Goal: Check status: Check status

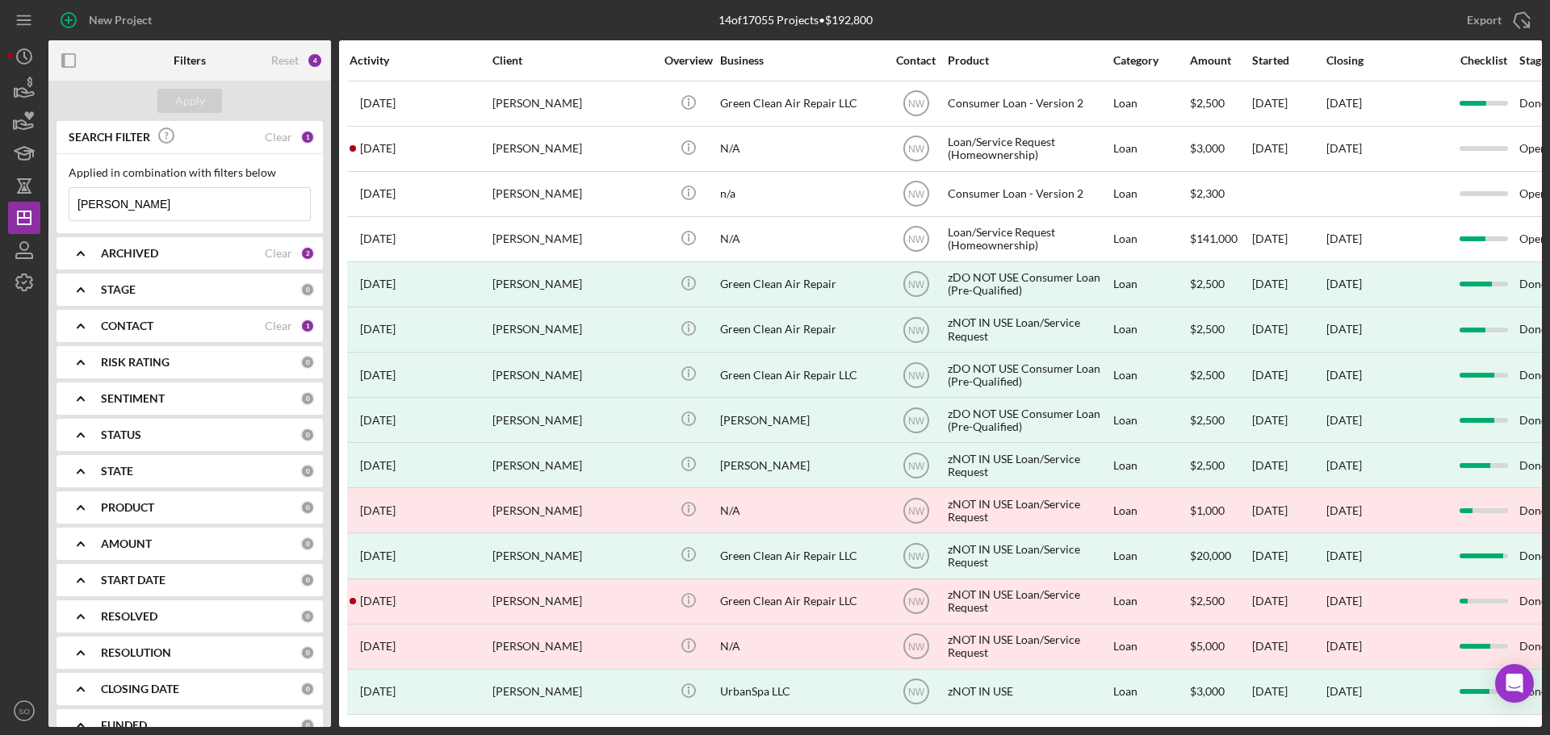
click at [232, 204] on input "[PERSON_NAME]" at bounding box center [189, 204] width 241 height 32
drag, startPoint x: 232, startPoint y: 204, endPoint x: -3, endPoint y: 203, distance: 234.9
click at [0, 203] on html "New Project 14 of 17055 Projects • $192,800 [PERSON_NAME] Export Icon/Export Fi…" at bounding box center [775, 367] width 1550 height 735
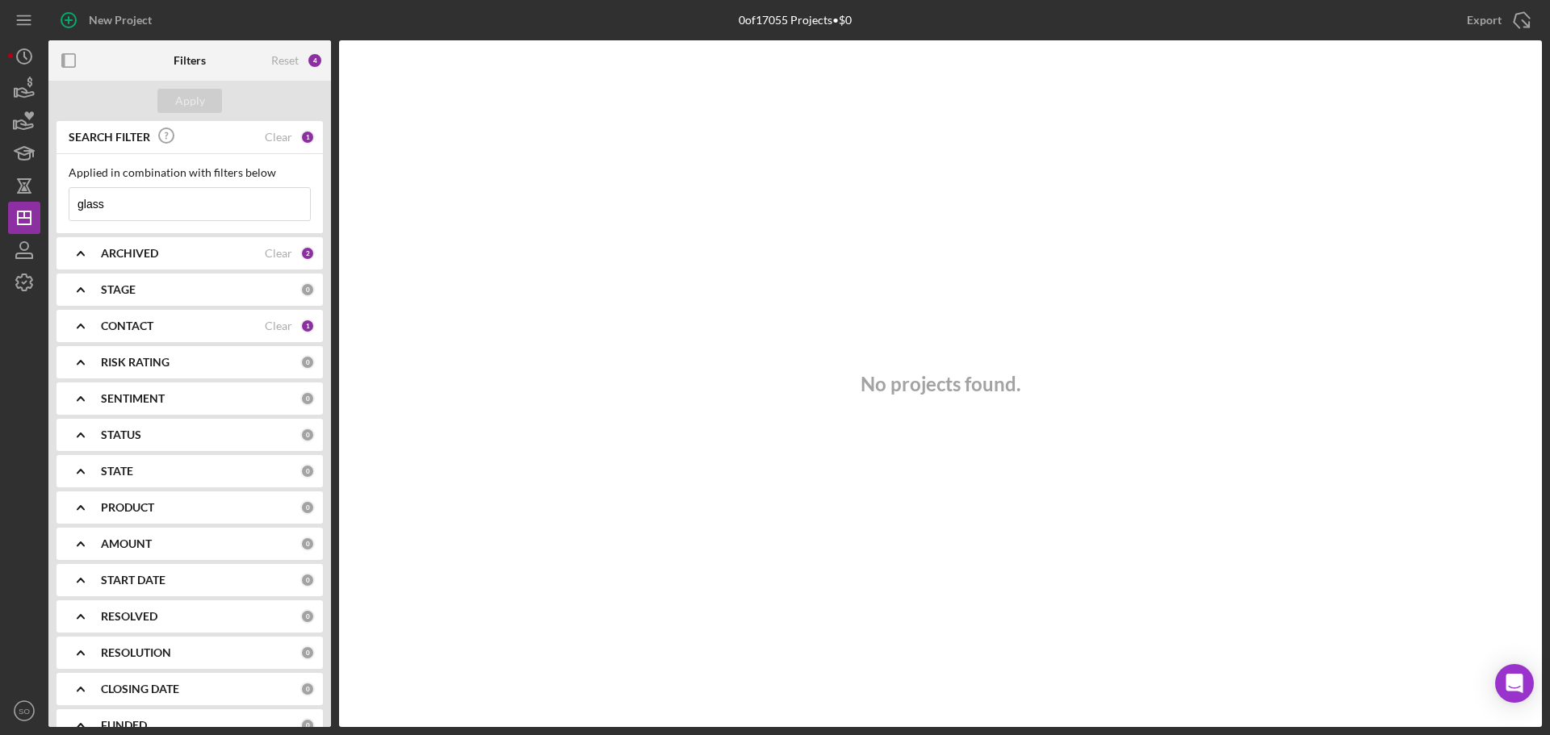
drag, startPoint x: 157, startPoint y: 202, endPoint x: 83, endPoint y: 142, distance: 95.3
click at [60, 202] on div "Applied in combination with filters below glass Icon/Menu Close" at bounding box center [190, 193] width 266 height 79
type input "[PERSON_NAME]"
click at [169, 103] on button "Apply" at bounding box center [189, 101] width 65 height 24
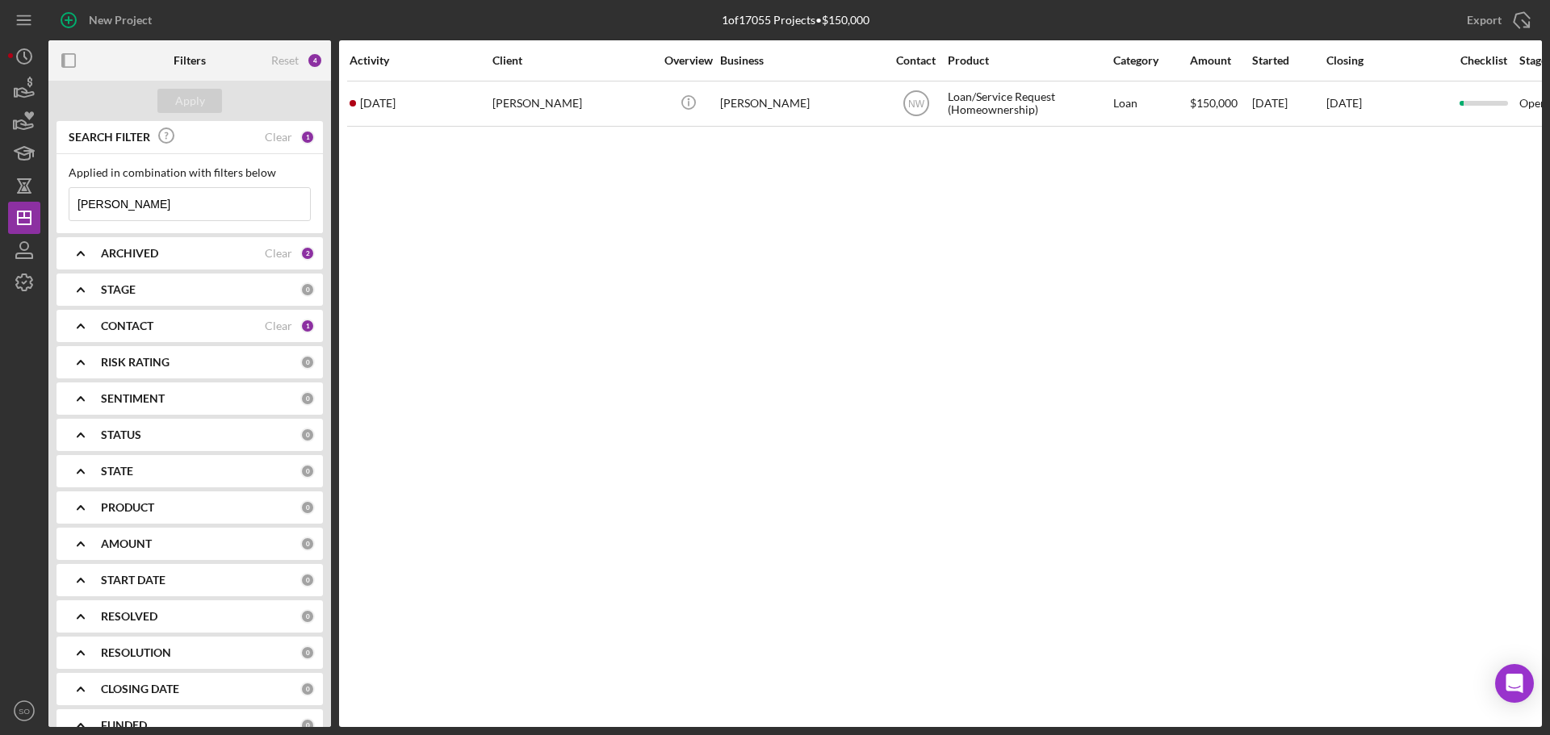
click at [141, 336] on div "CONTACT Clear 1" at bounding box center [208, 326] width 214 height 32
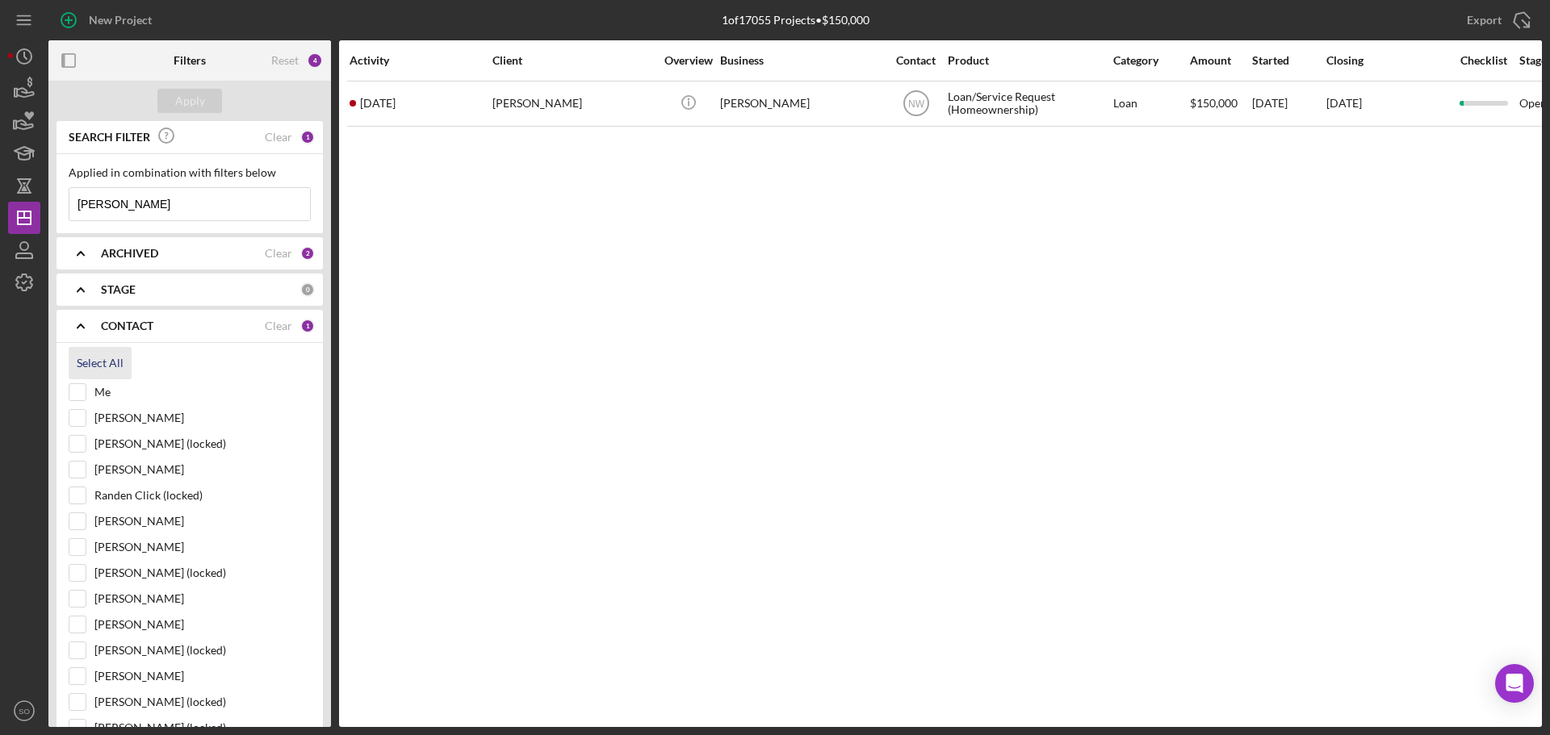
click at [89, 365] on div "Select All" at bounding box center [100, 363] width 47 height 32
checkbox input "true"
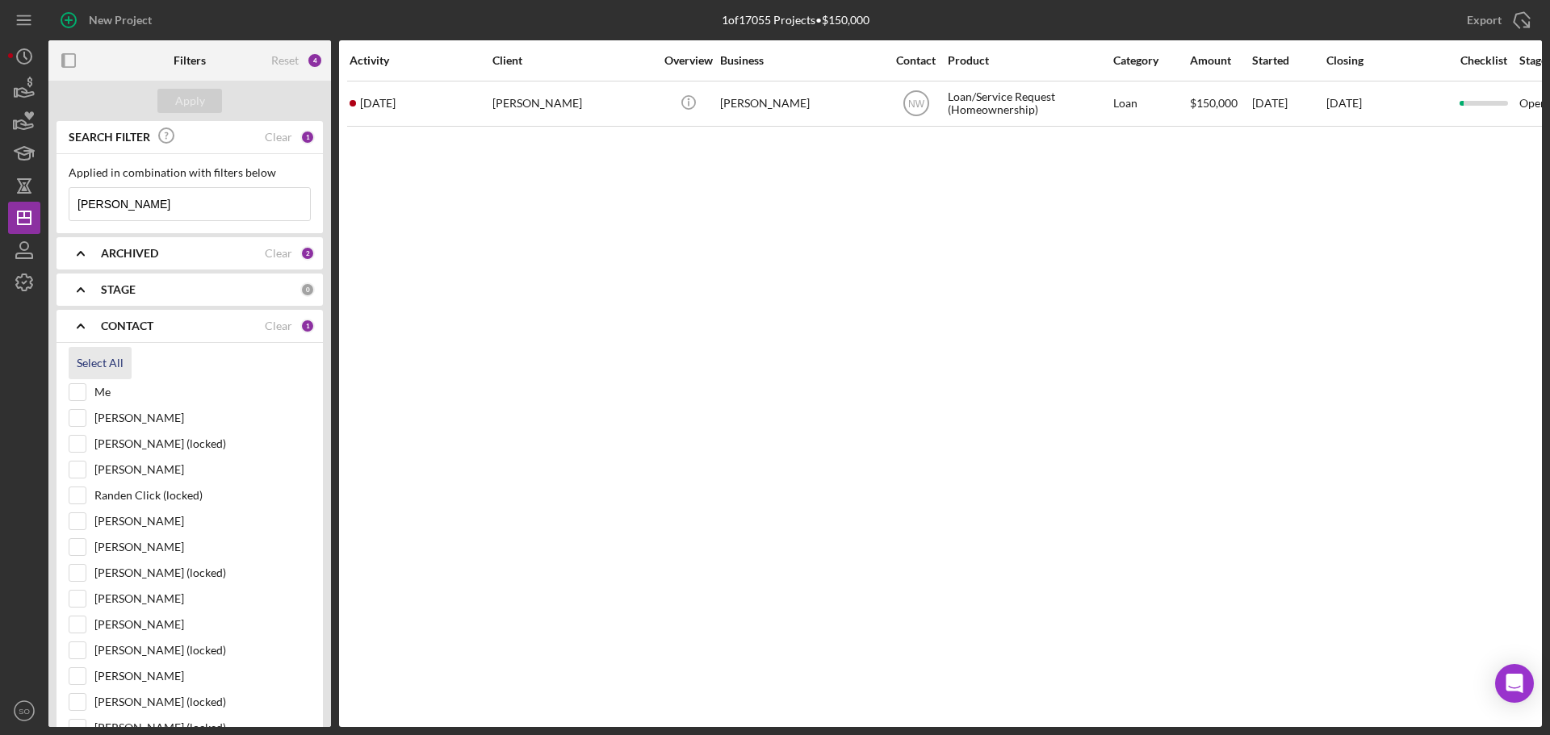
checkbox input "true"
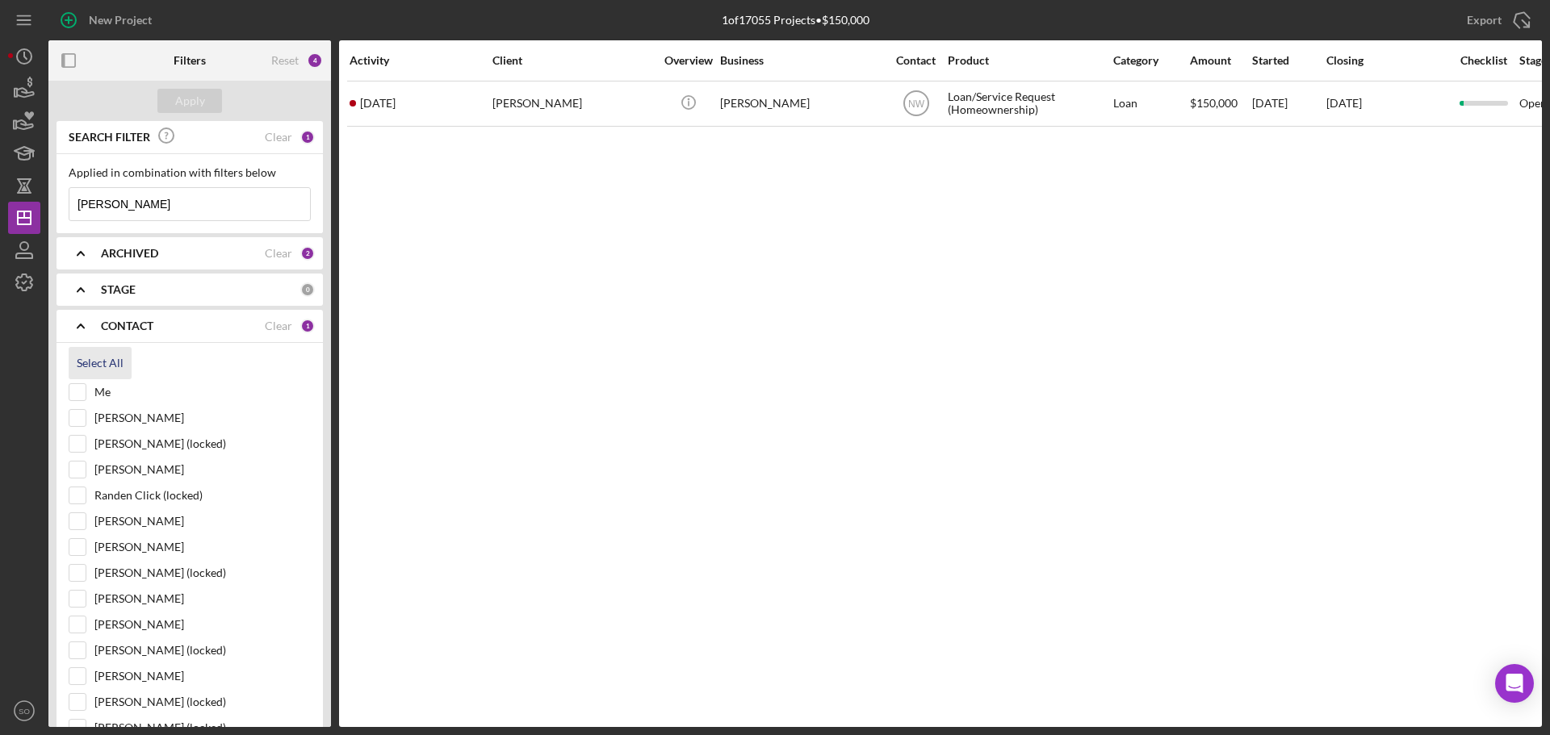
checkbox input "true"
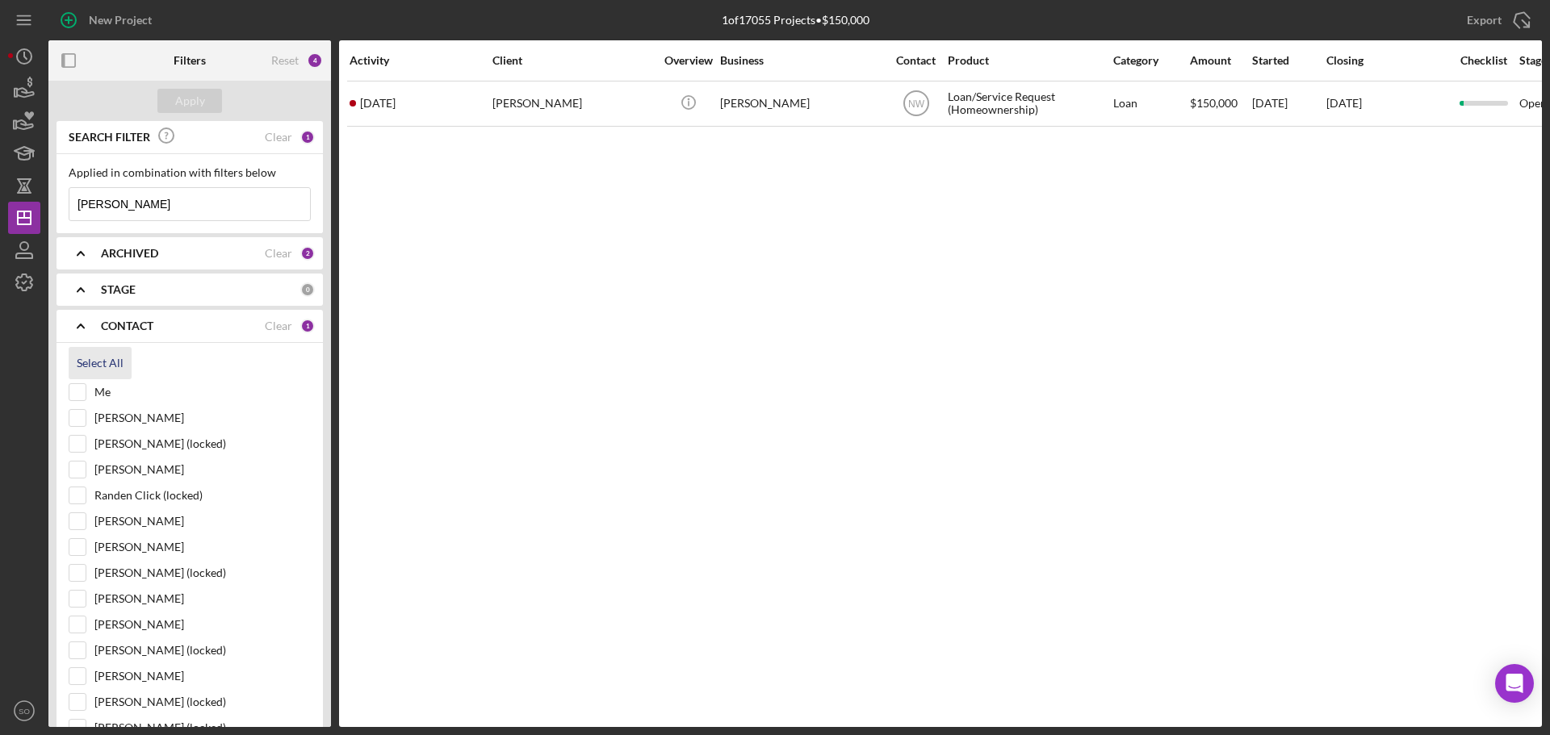
checkbox input "true"
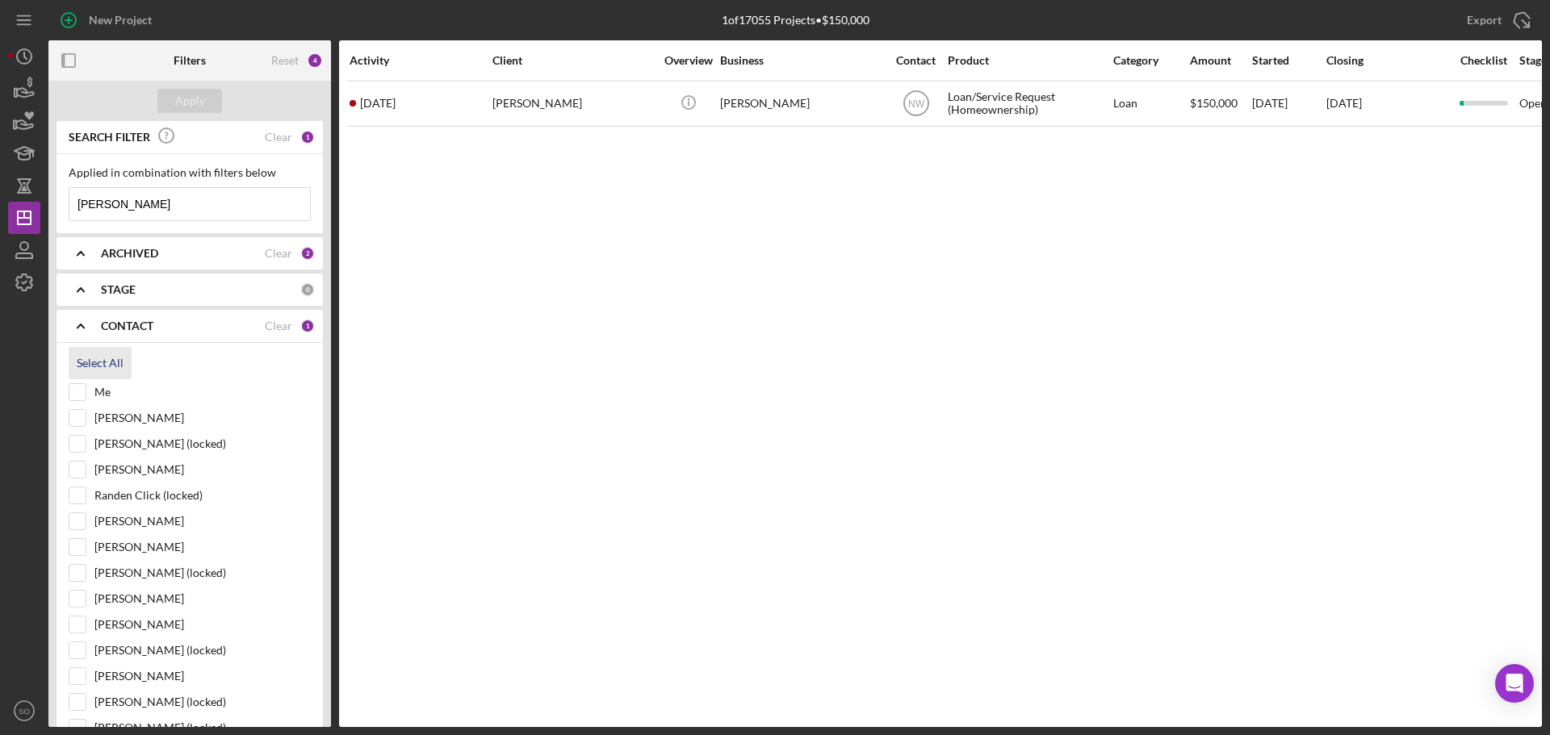
checkbox input "true"
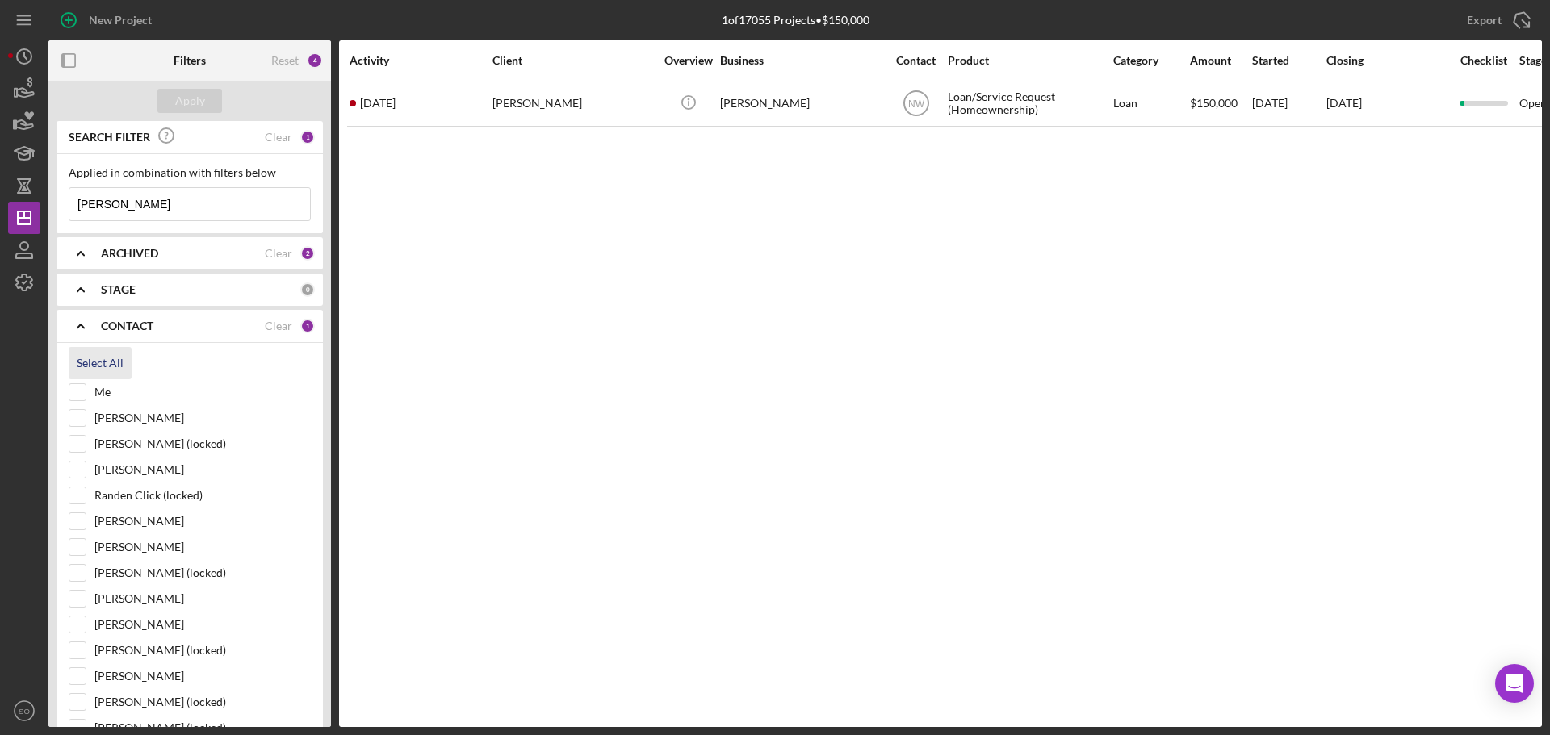
checkbox input "true"
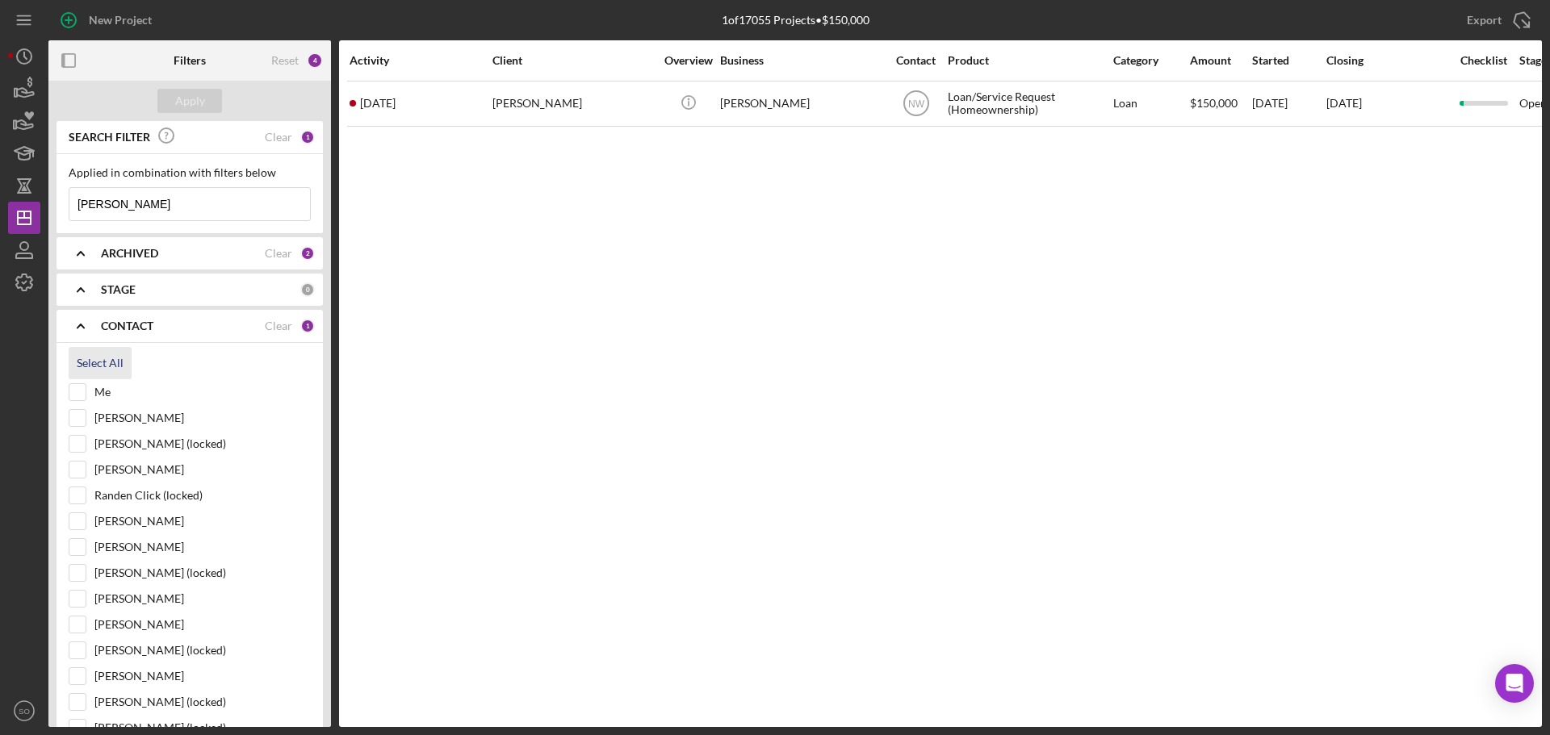
checkbox input "true"
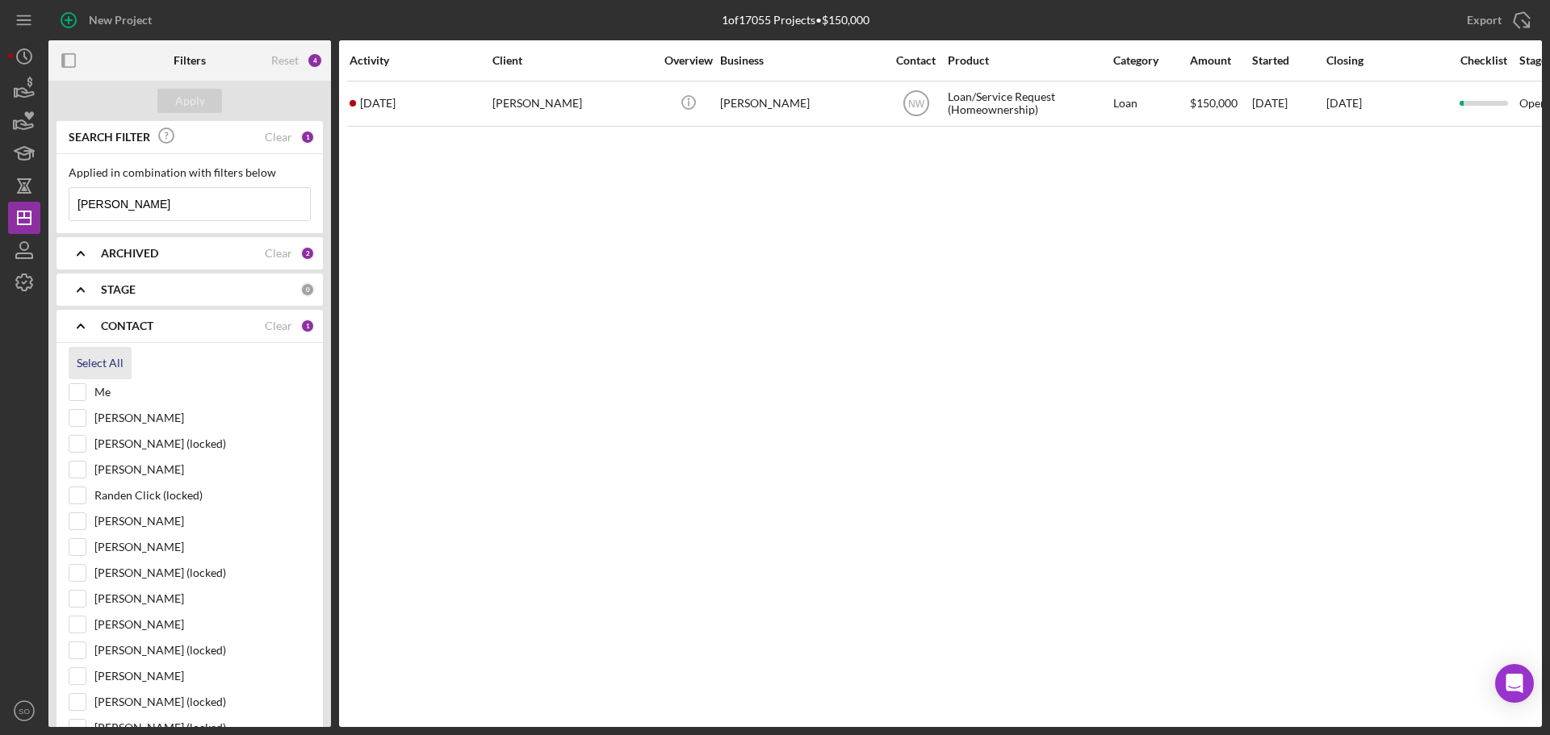
checkbox input "true"
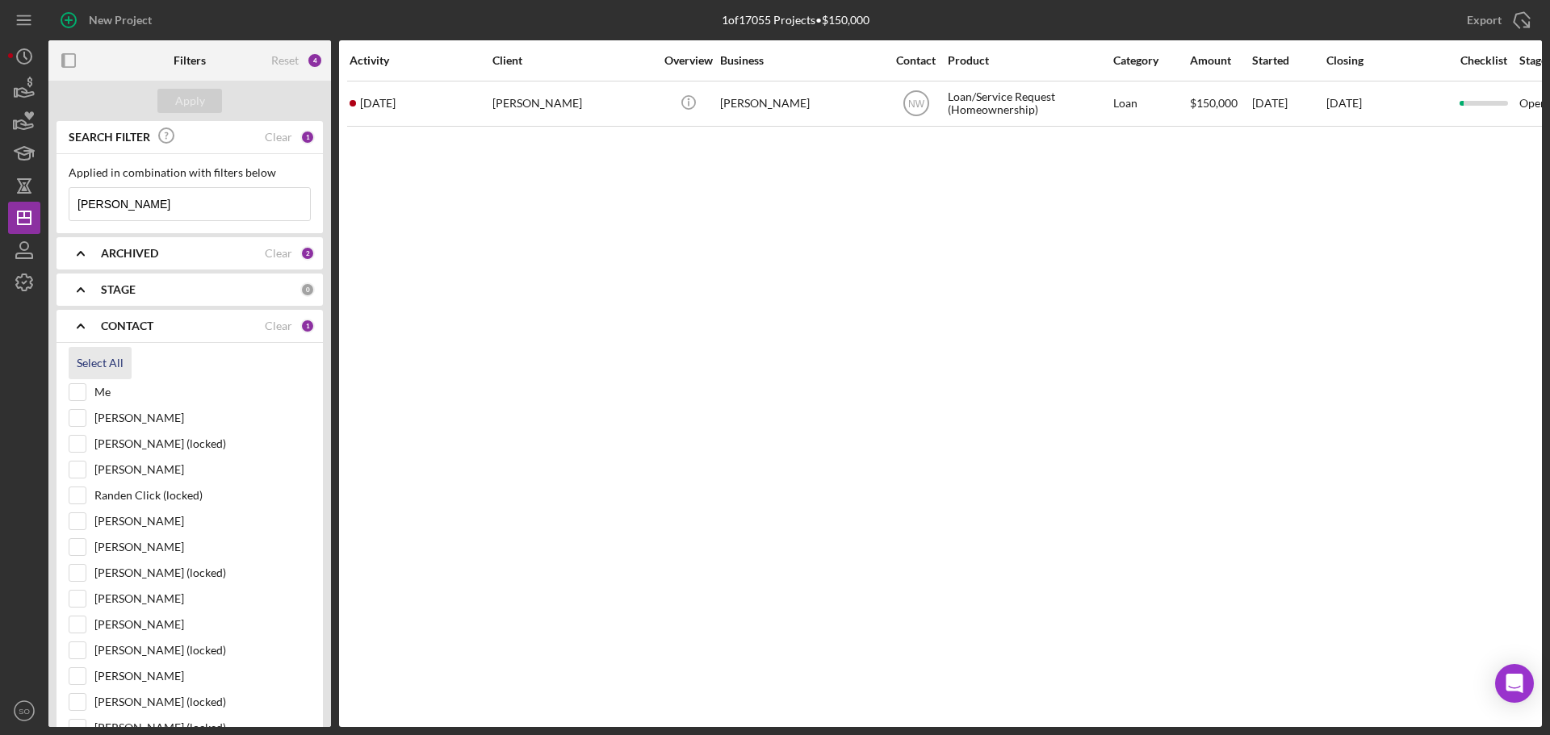
checkbox input "true"
click at [199, 105] on div "Apply" at bounding box center [190, 101] width 30 height 24
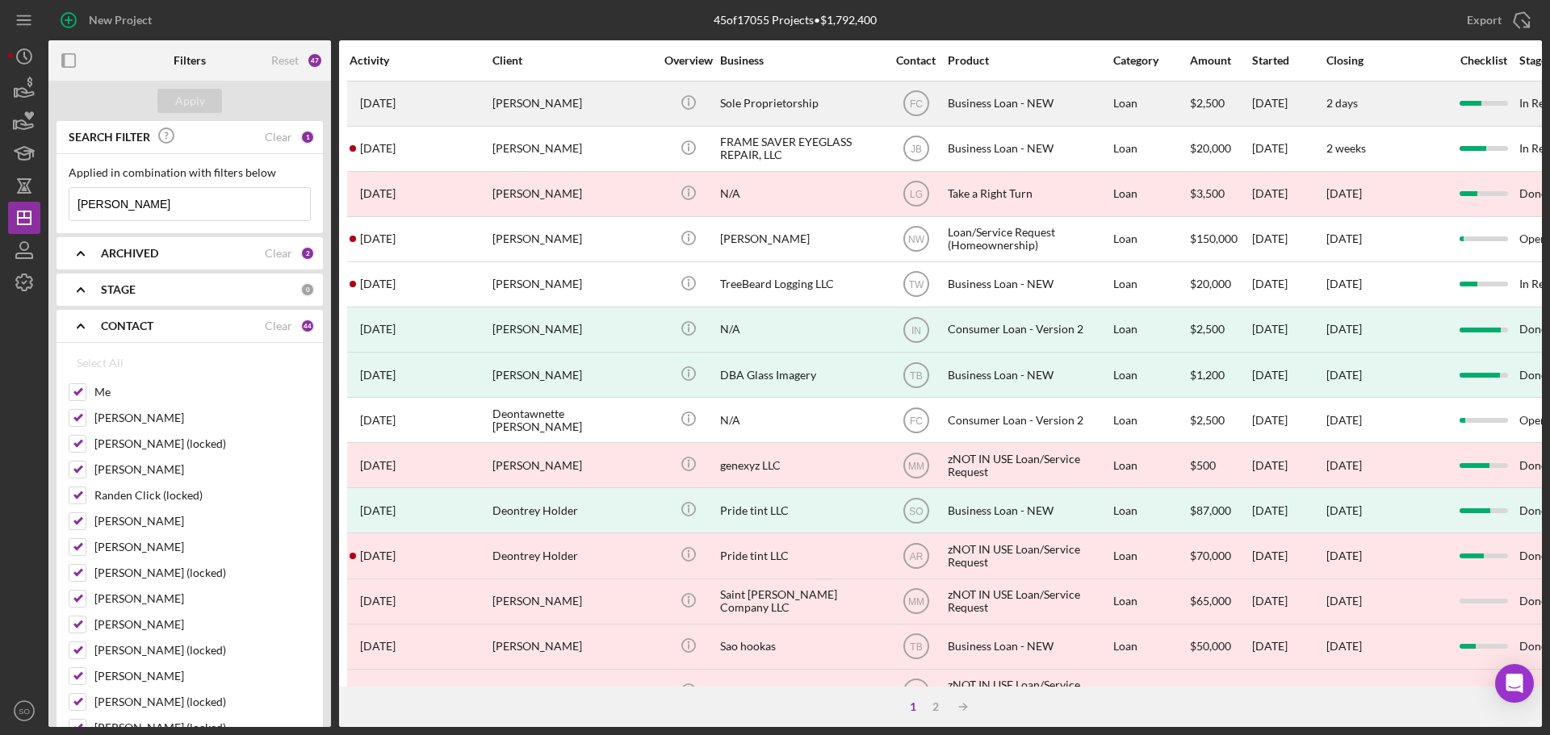
click at [553, 103] on div "[PERSON_NAME]" at bounding box center [572, 103] width 161 height 43
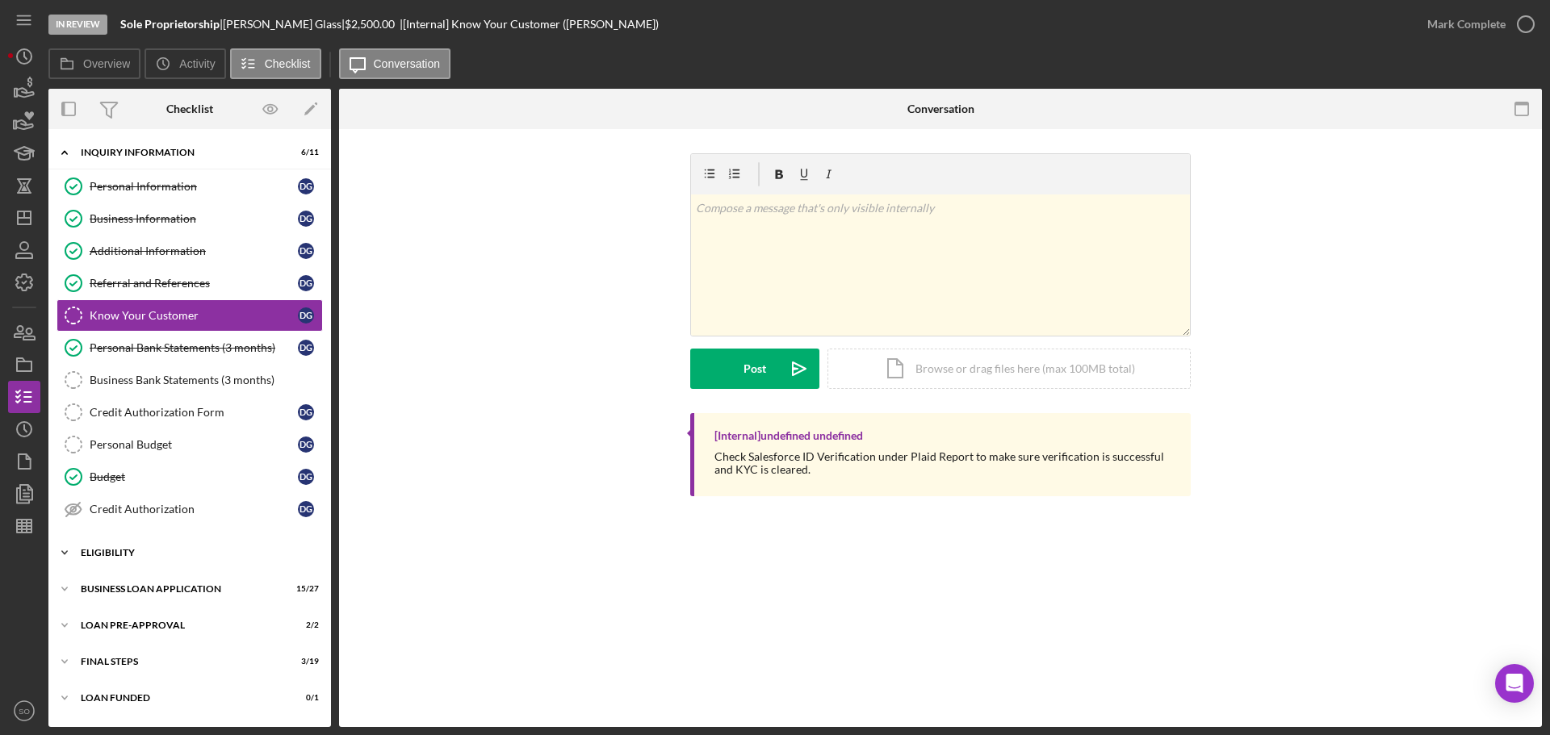
click at [112, 555] on div "ELIGIBILITY" at bounding box center [196, 553] width 230 height 10
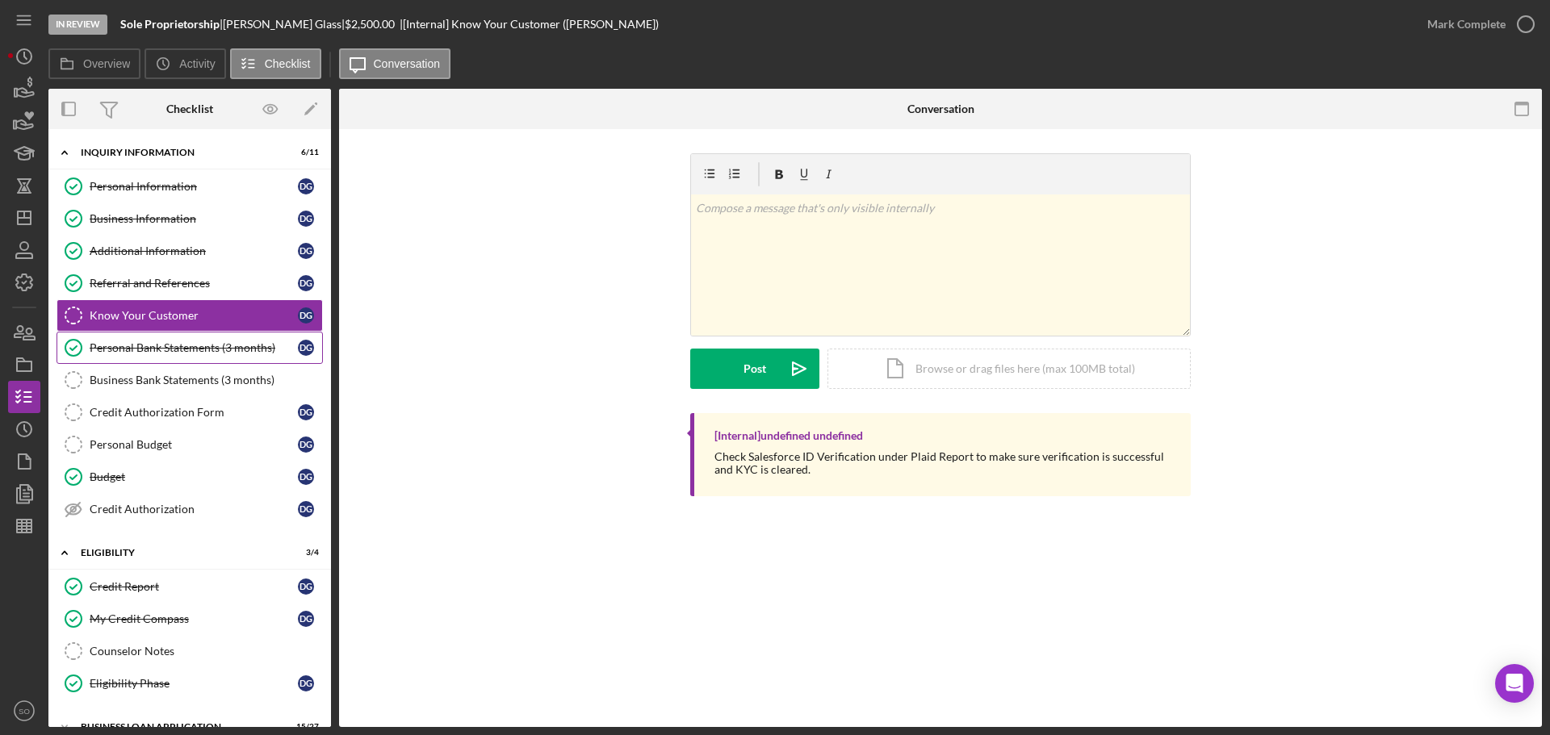
click at [174, 352] on div "Personal Bank Statements (3 months)" at bounding box center [194, 347] width 208 height 13
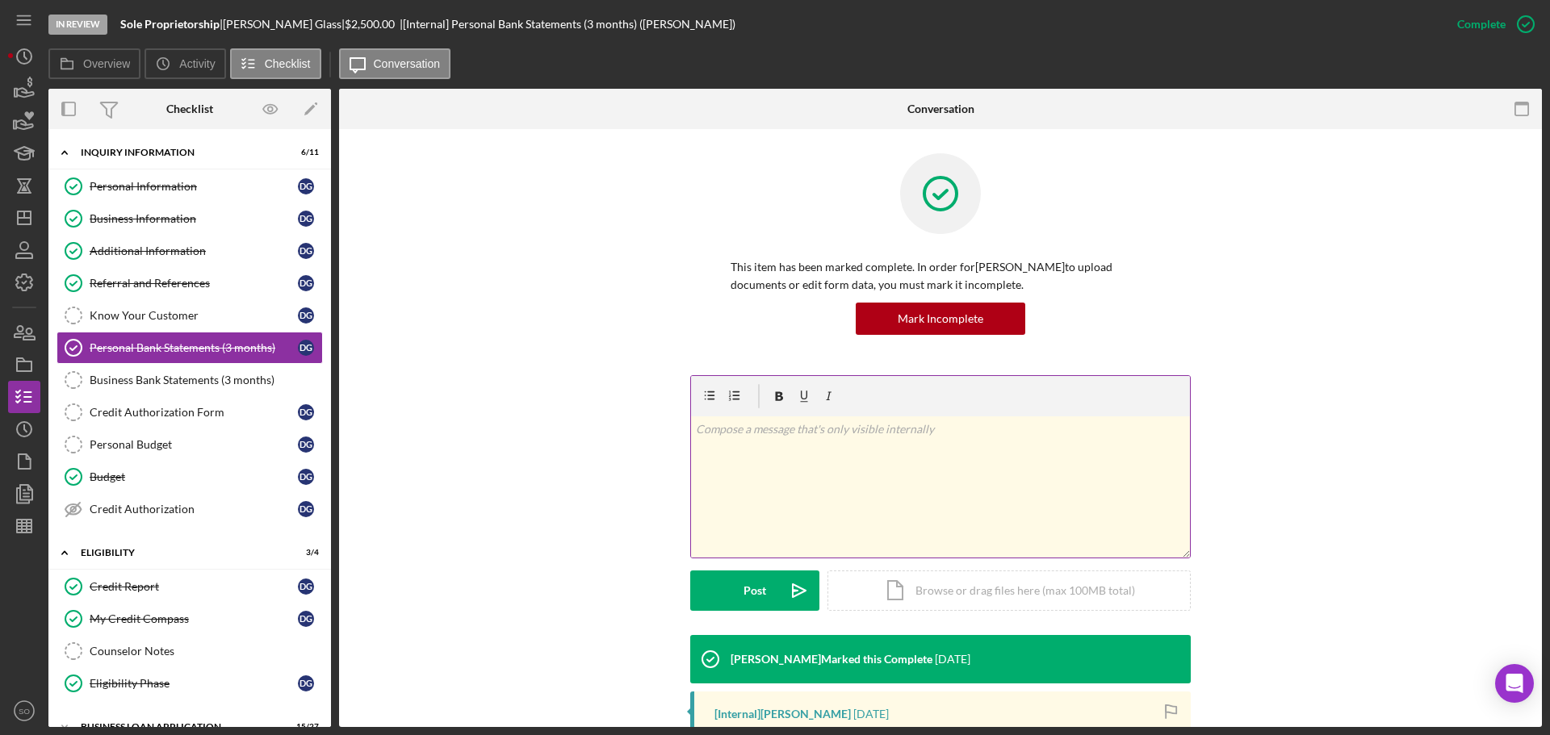
scroll to position [242, 0]
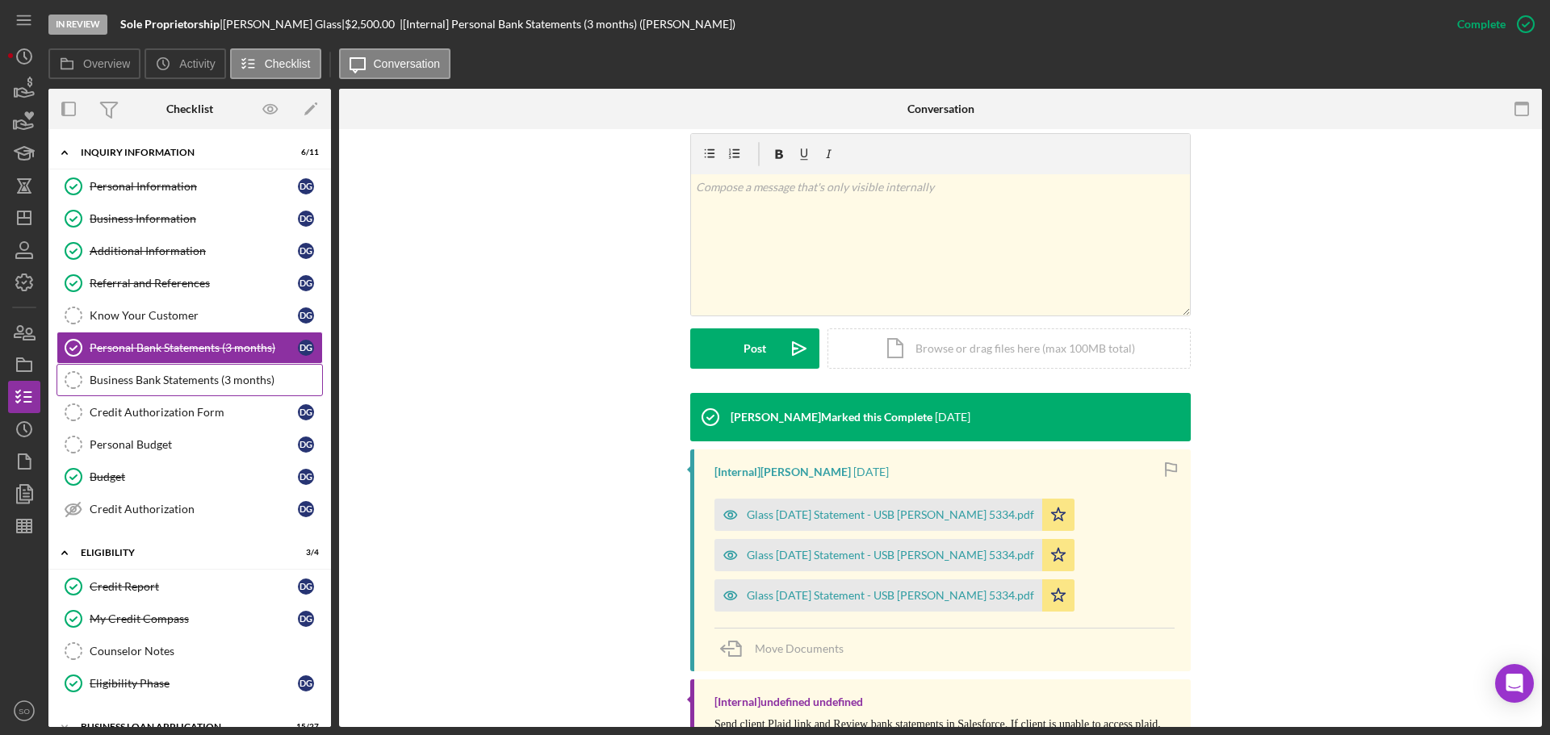
click at [181, 387] on div "Business Bank Statements (3 months)" at bounding box center [206, 380] width 232 height 13
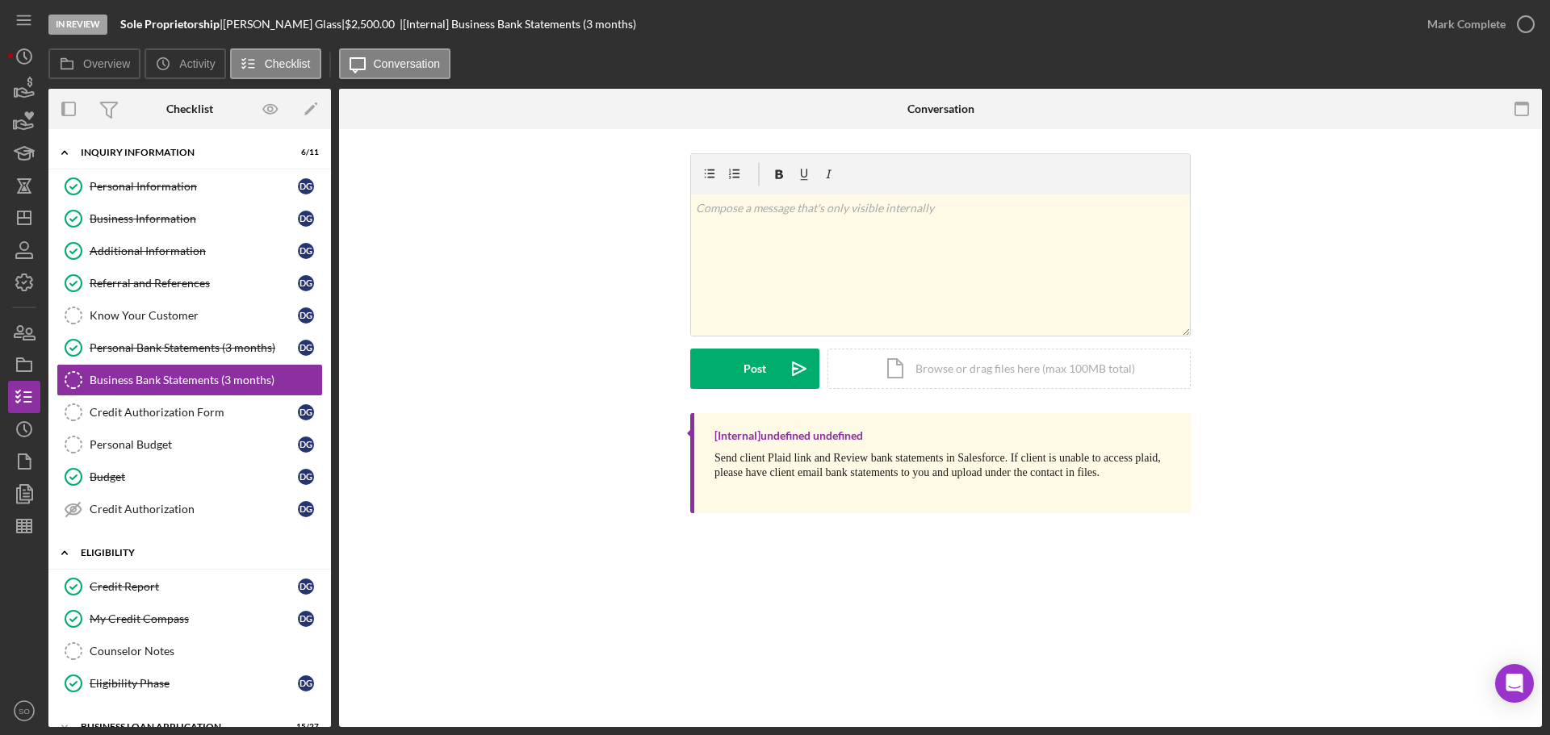
scroll to position [134, 0]
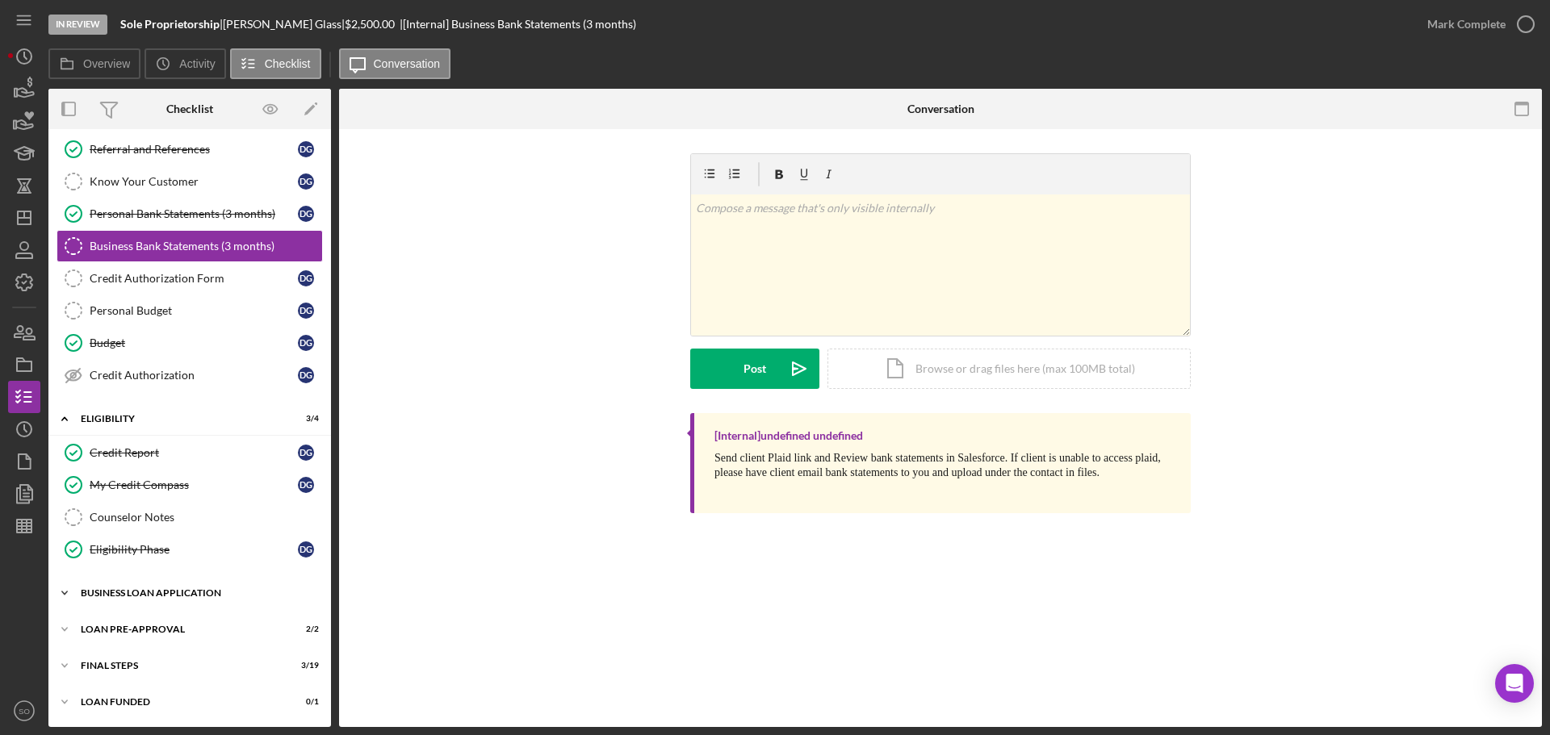
click at [144, 594] on div "BUSINESS LOAN APPLICATION" at bounding box center [196, 593] width 230 height 10
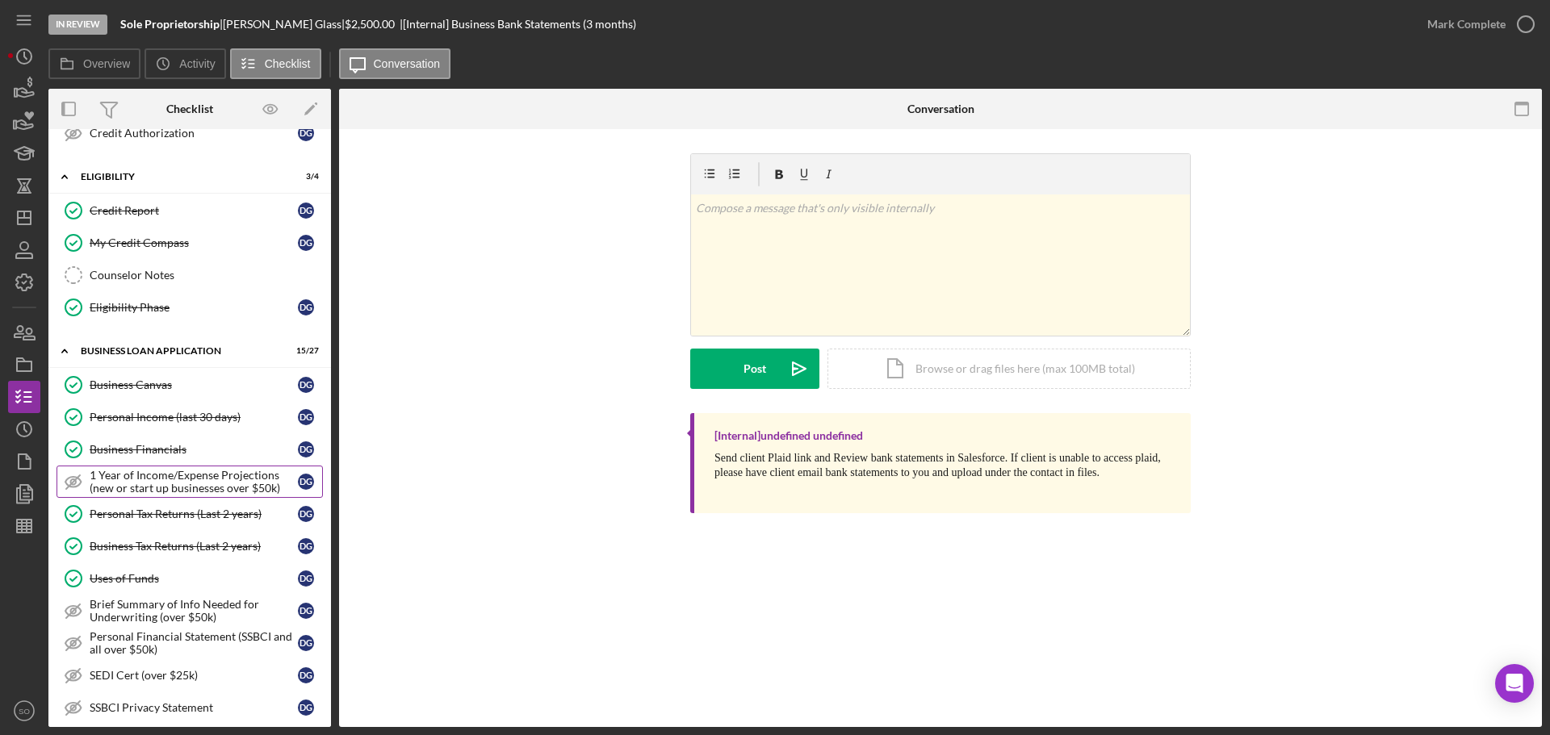
scroll to position [457, 0]
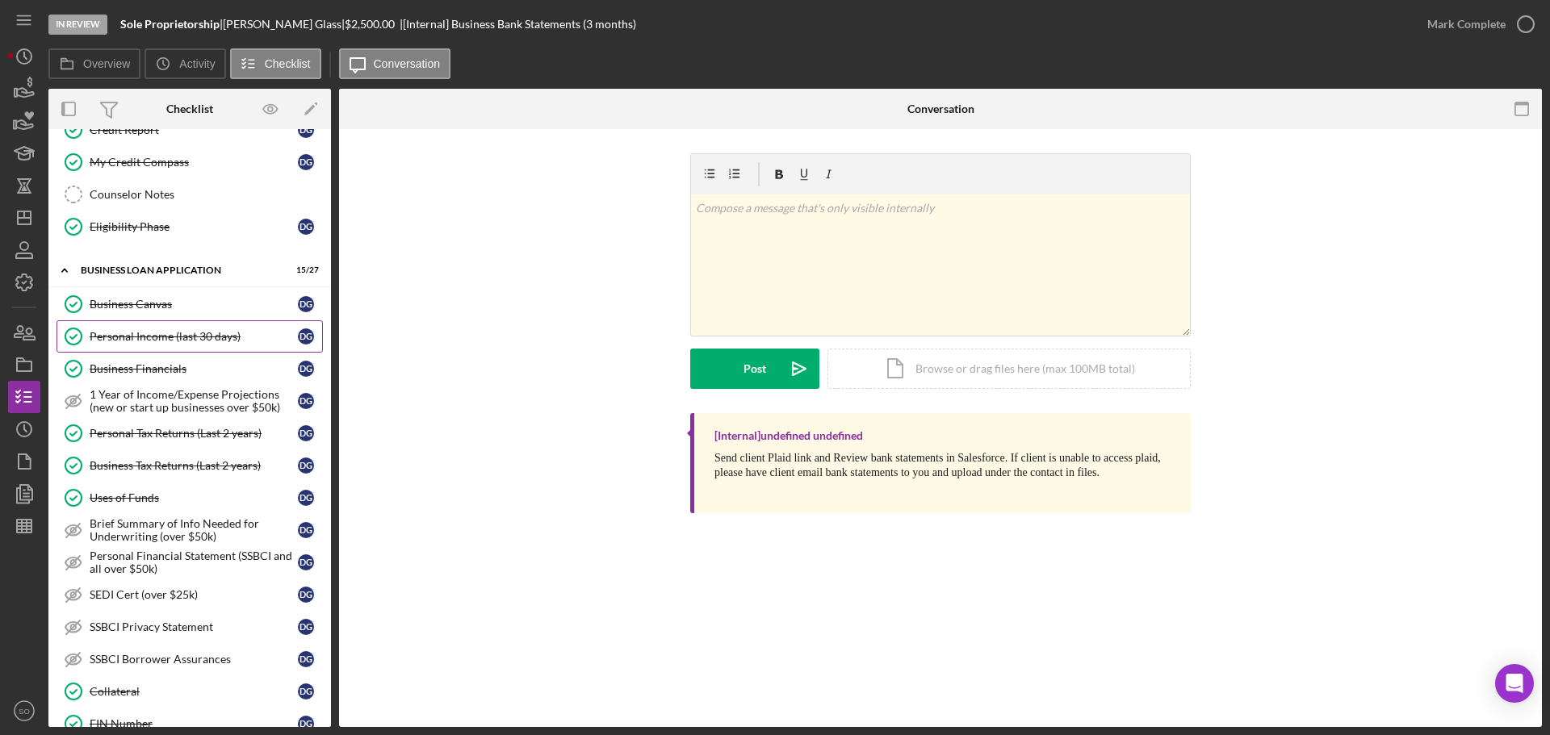
click at [174, 340] on div "Personal Income (last 30 days)" at bounding box center [194, 336] width 208 height 13
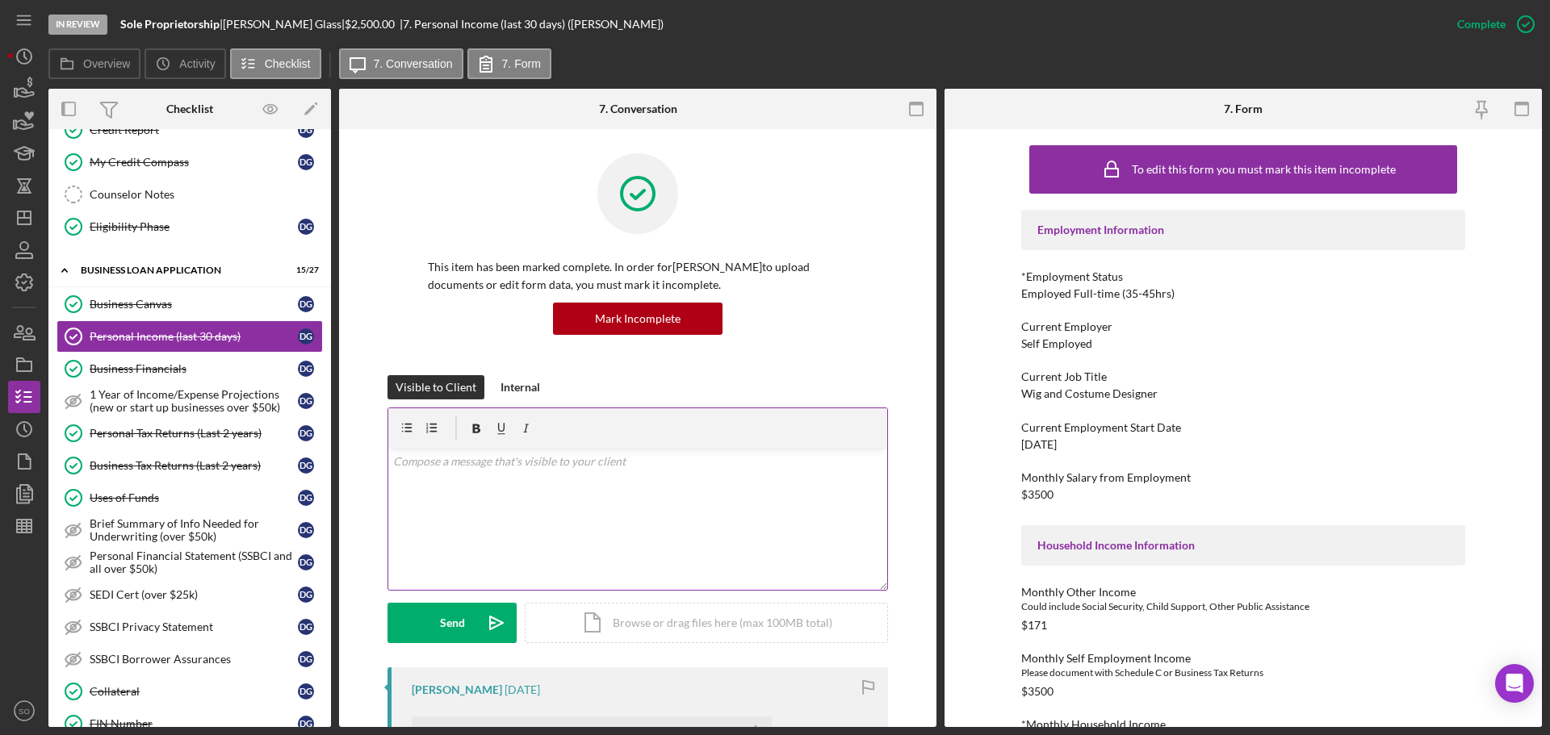
scroll to position [323, 0]
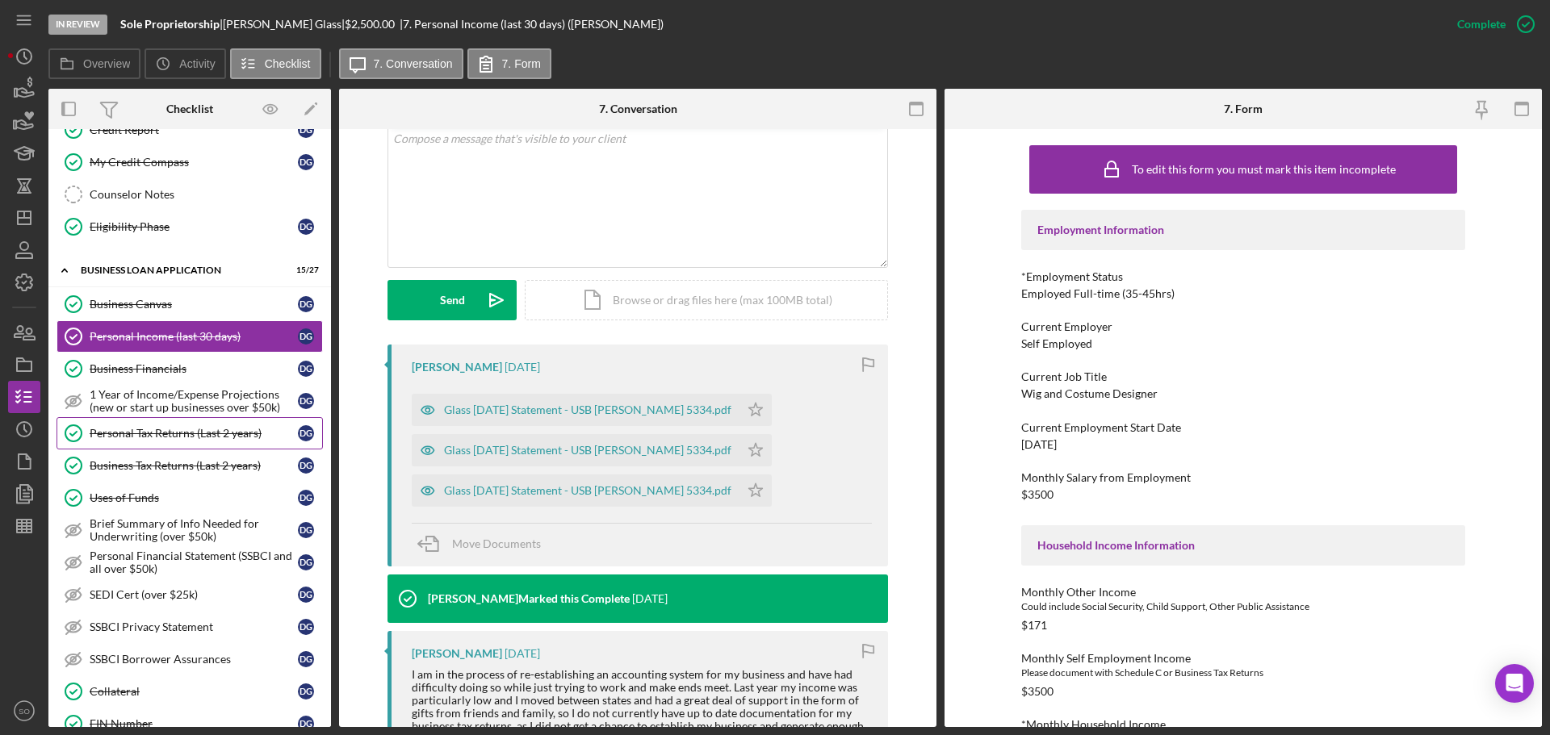
click at [172, 437] on div "Personal Tax Returns (Last 2 years)" at bounding box center [194, 433] width 208 height 13
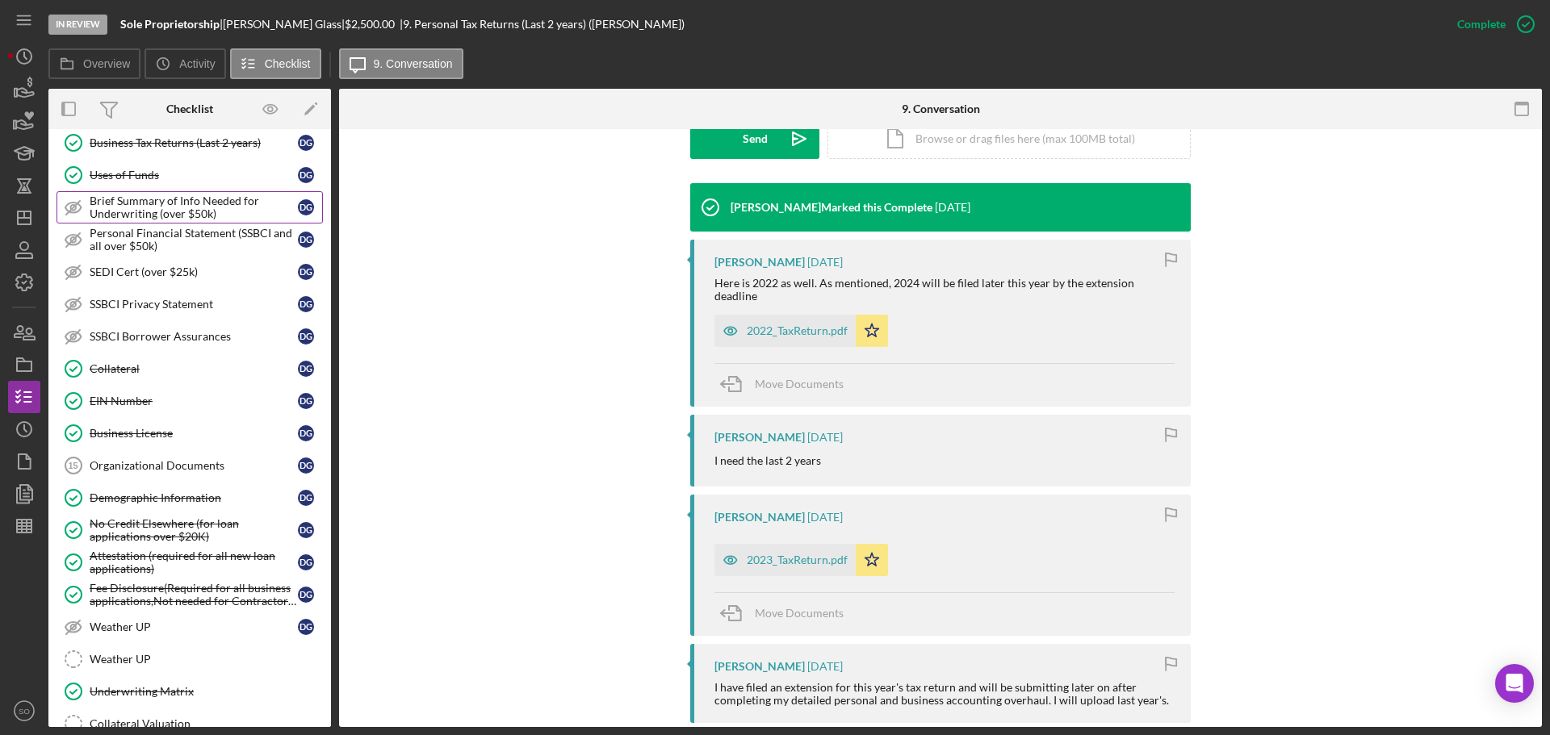
scroll to position [1015, 0]
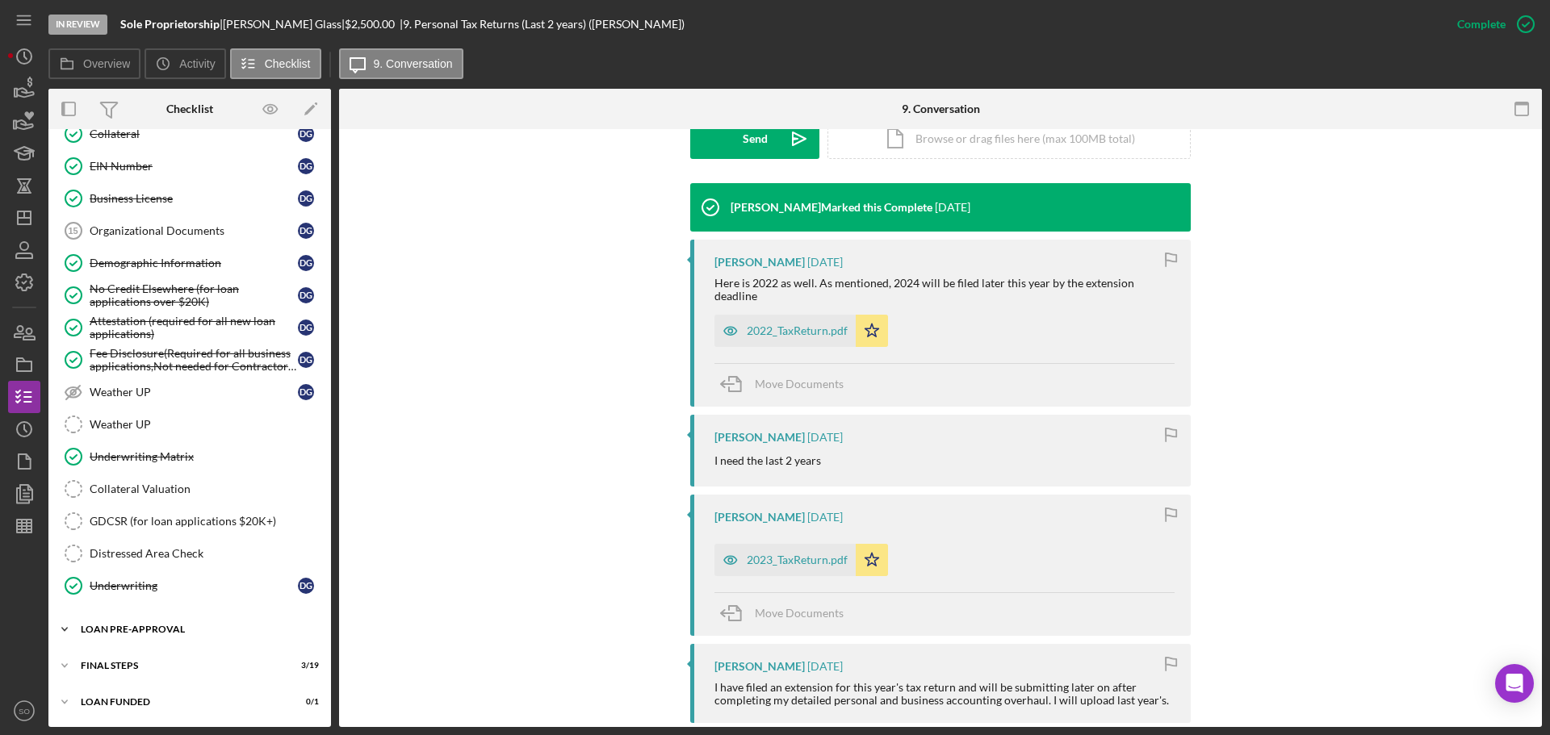
click at [128, 624] on div "Icon/Expander LOAN PRE-APPROVAL 2 / 2" at bounding box center [189, 629] width 283 height 32
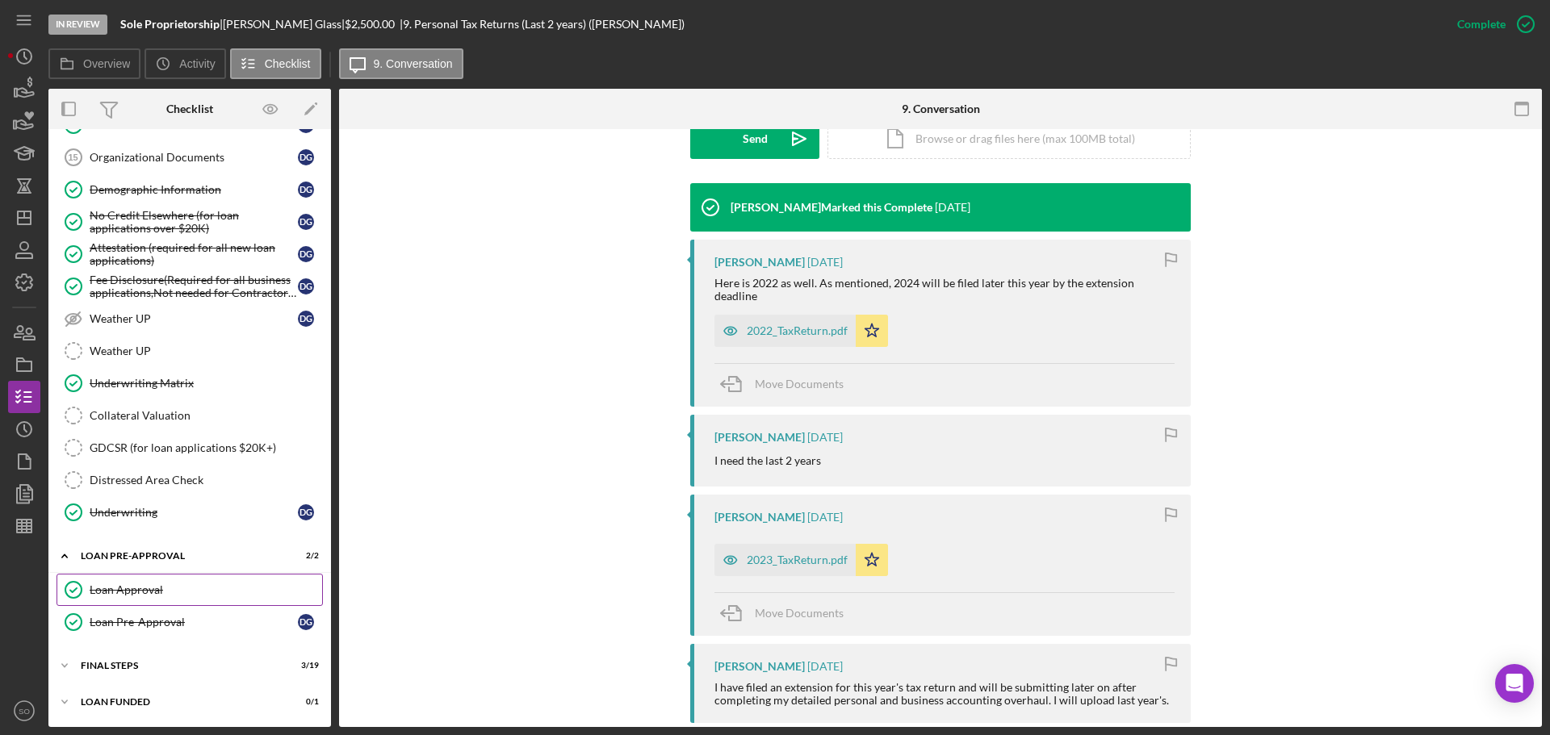
click at [147, 580] on link "Loan Approval Loan Approval" at bounding box center [190, 590] width 266 height 32
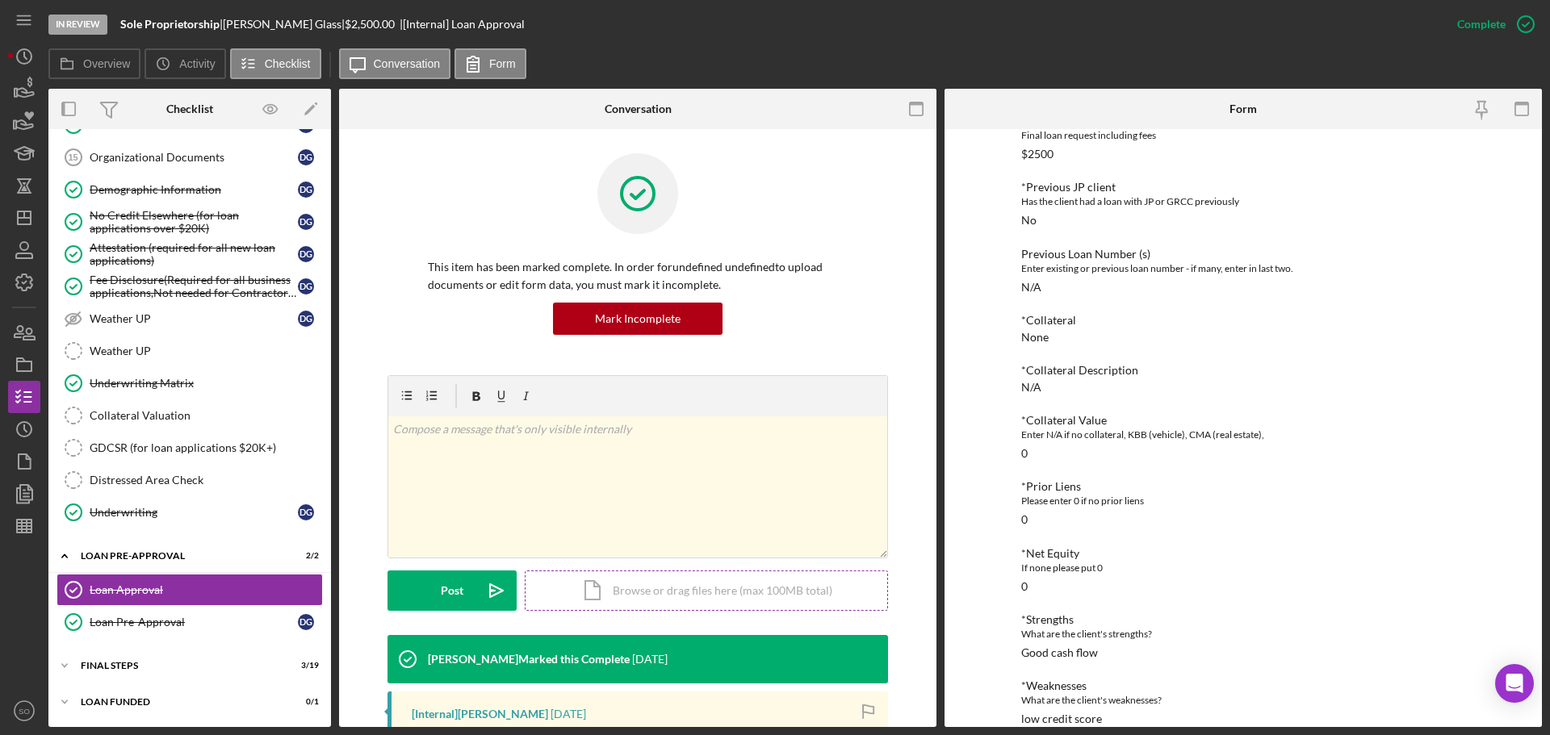
scroll to position [242, 0]
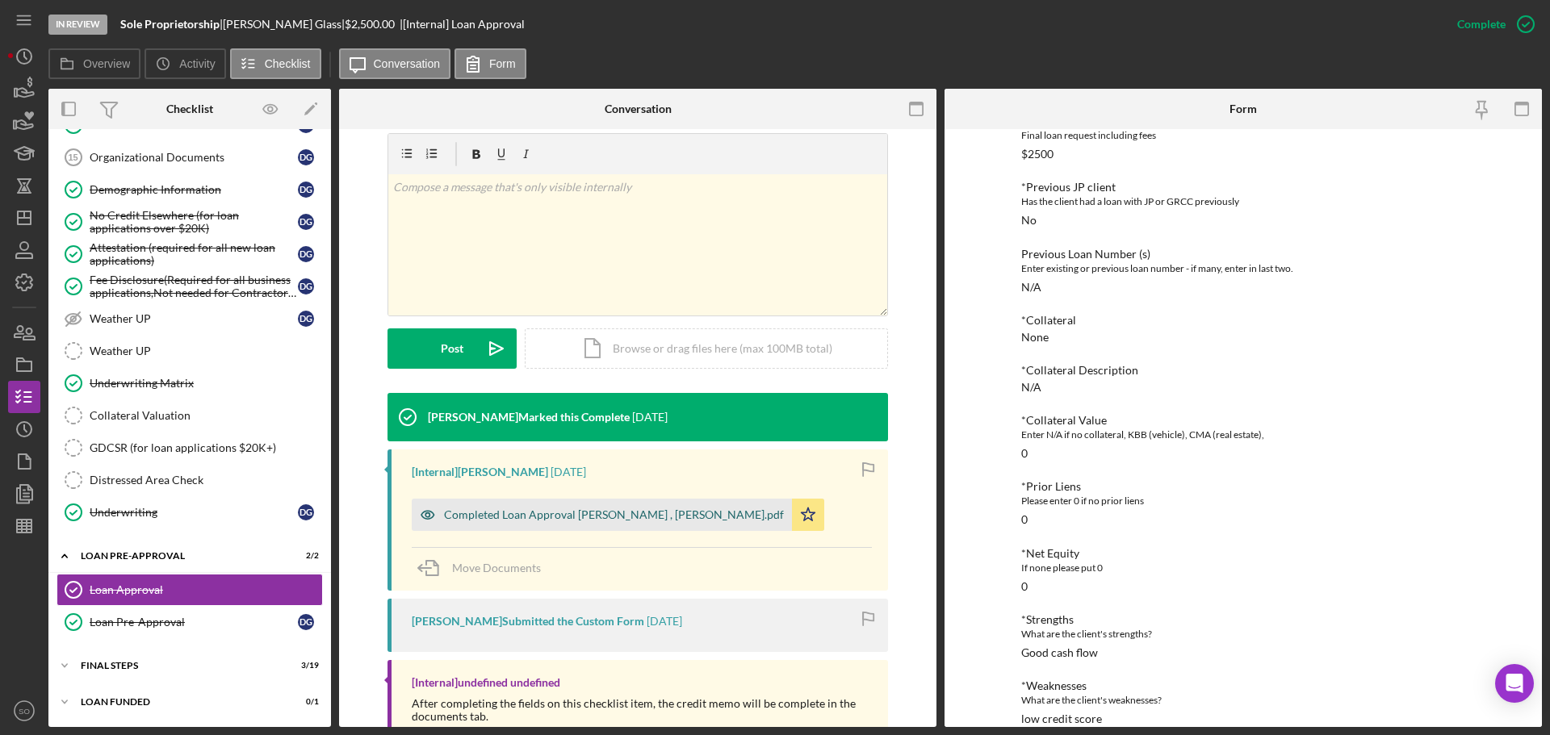
click at [562, 517] on div "Completed Loan Approval [PERSON_NAME] , [PERSON_NAME].pdf" at bounding box center [614, 515] width 340 height 13
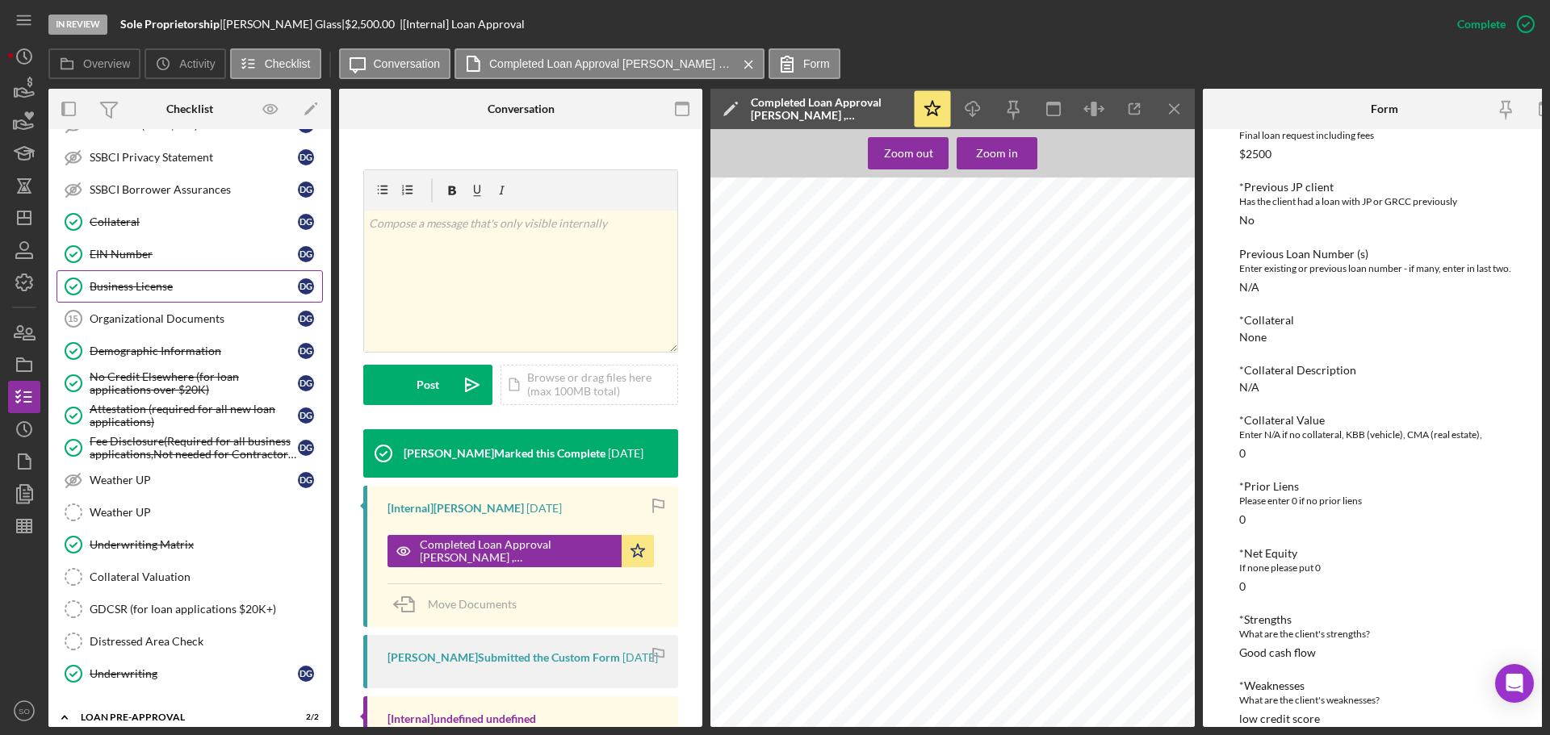
scroll to position [684, 0]
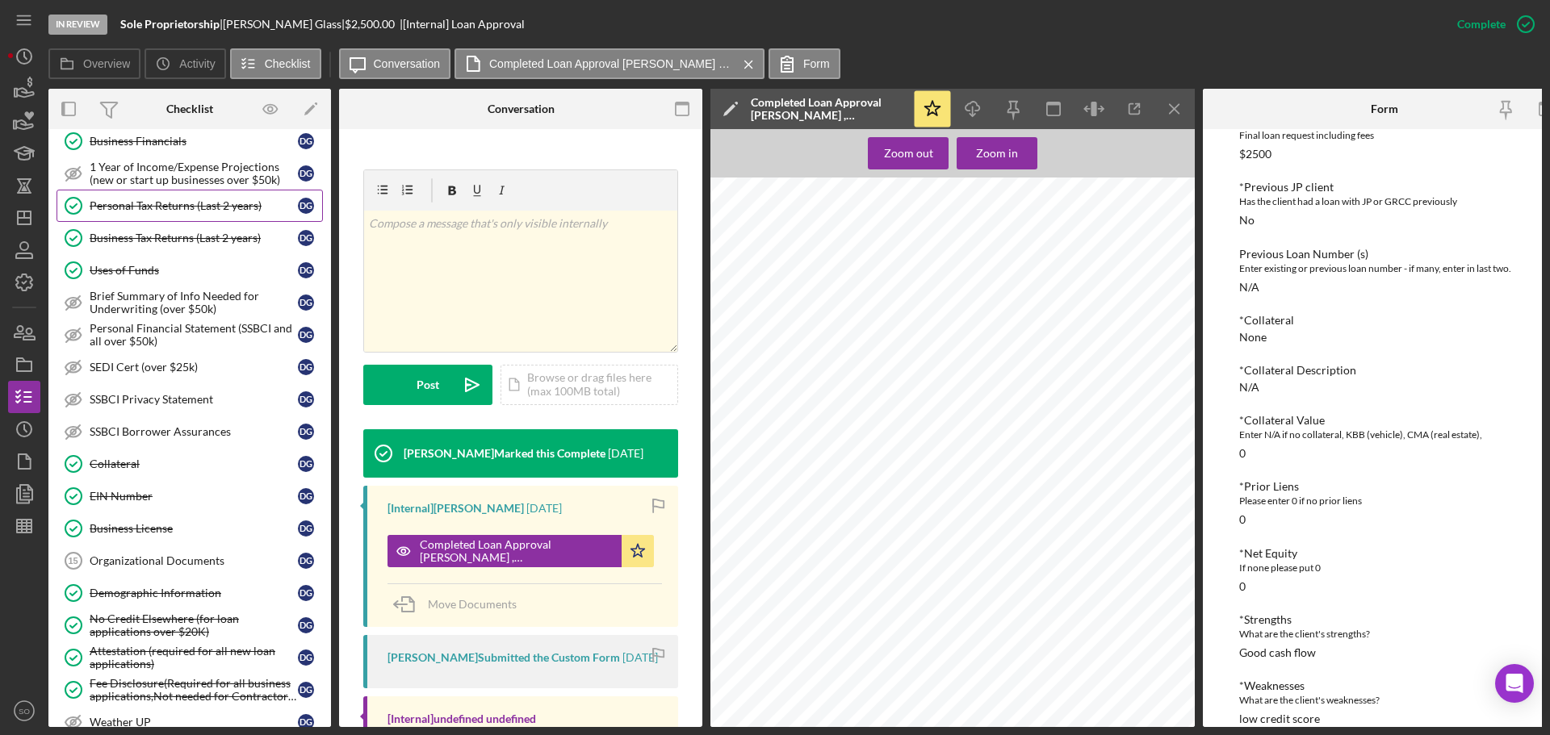
click at [161, 214] on link "Personal Tax Returns (Last 2 years) Personal Tax Returns (Last 2 years) D G" at bounding box center [190, 206] width 266 height 32
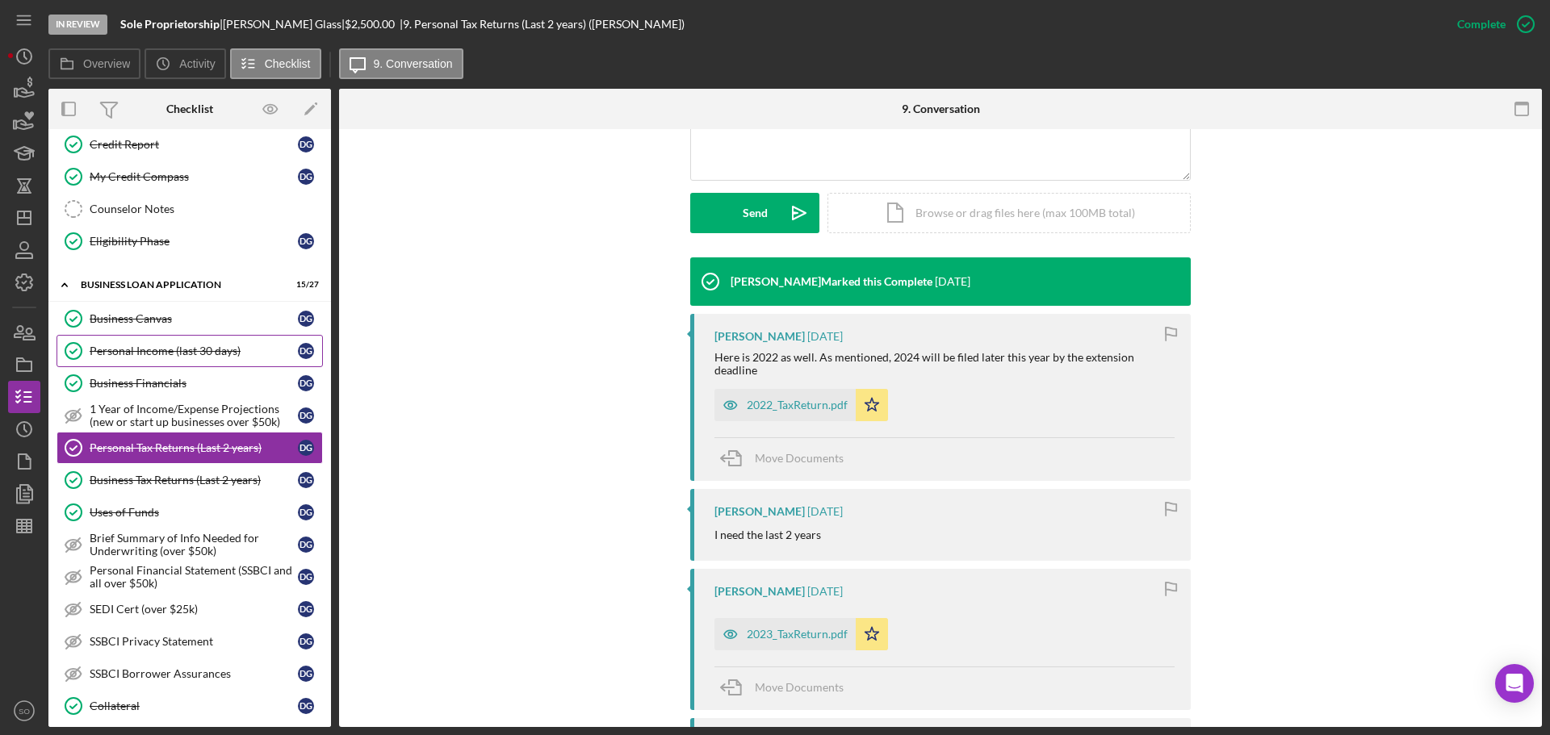
scroll to position [362, 0]
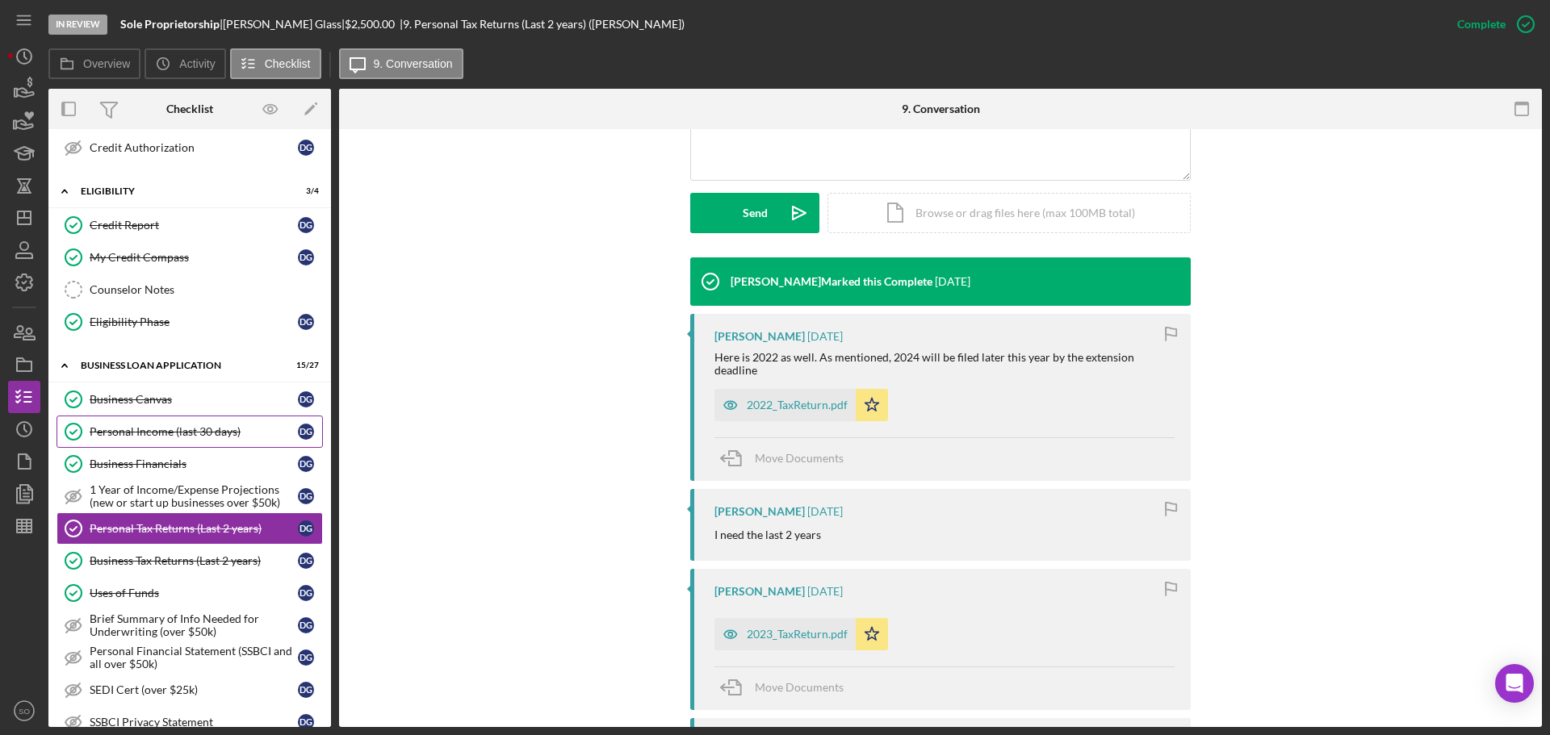
click at [161, 437] on div "Personal Income (last 30 days)" at bounding box center [194, 431] width 208 height 13
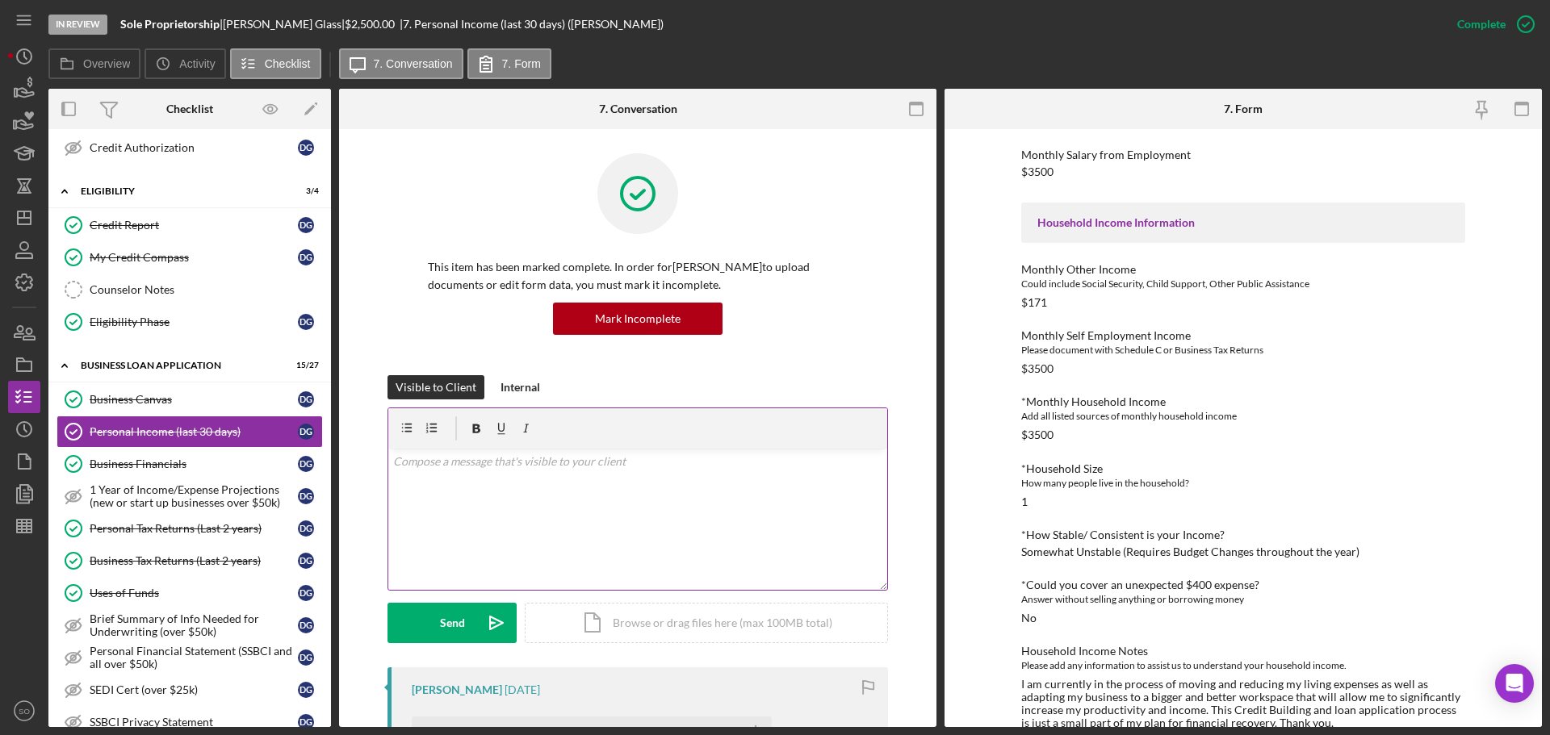
scroll to position [323, 0]
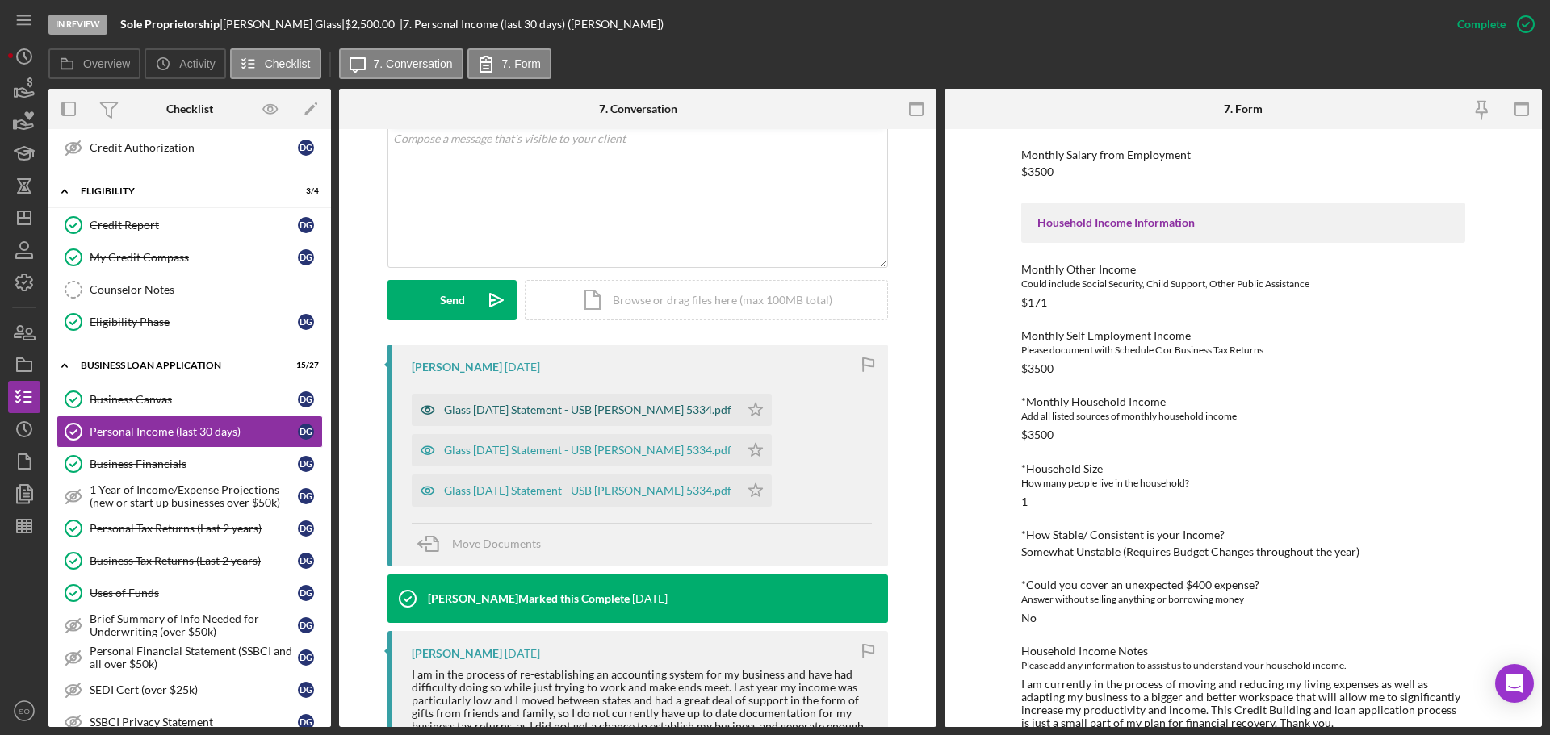
click at [557, 408] on div "Glass [DATE] Statement - USB [PERSON_NAME] 5334.pdf" at bounding box center [587, 410] width 287 height 13
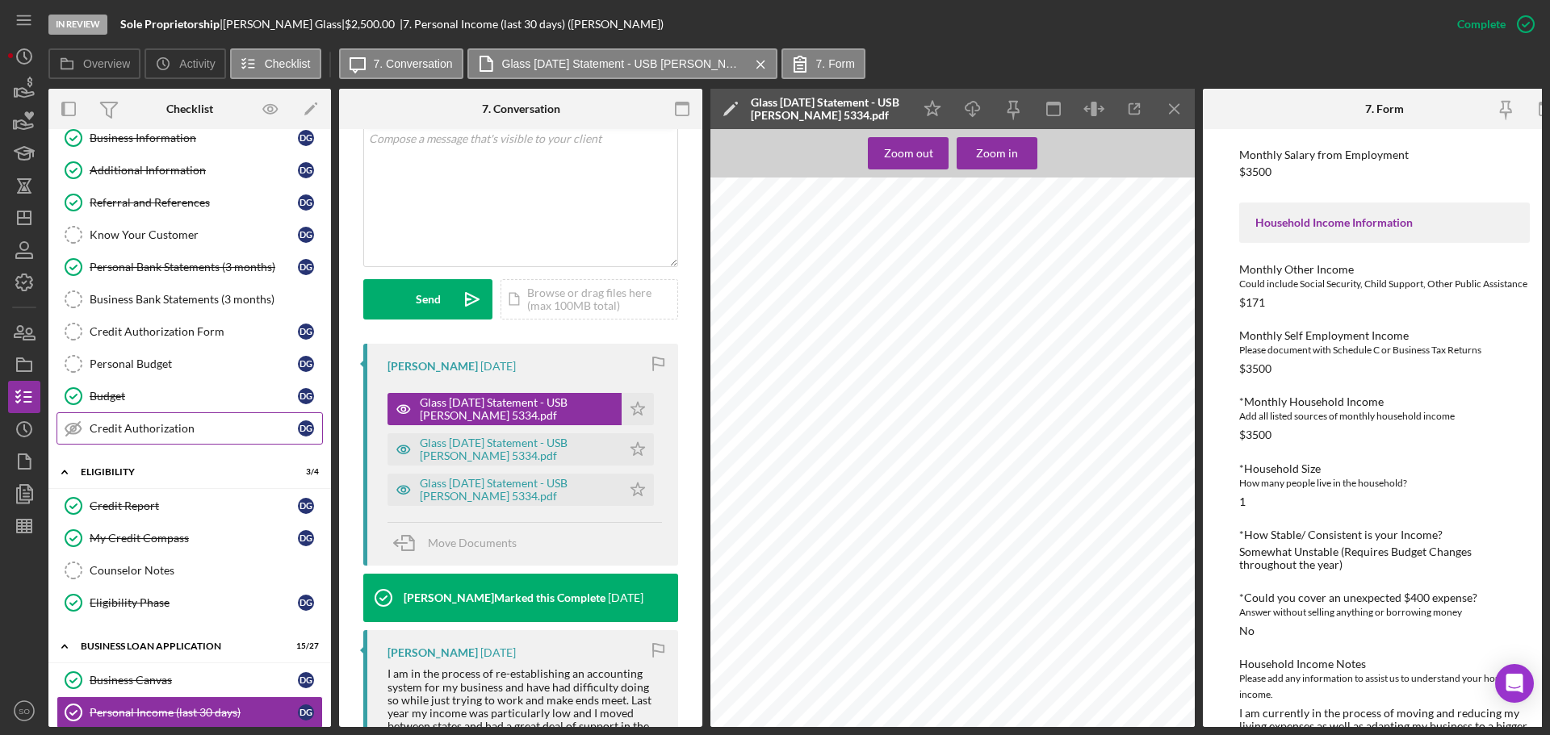
scroll to position [0, 0]
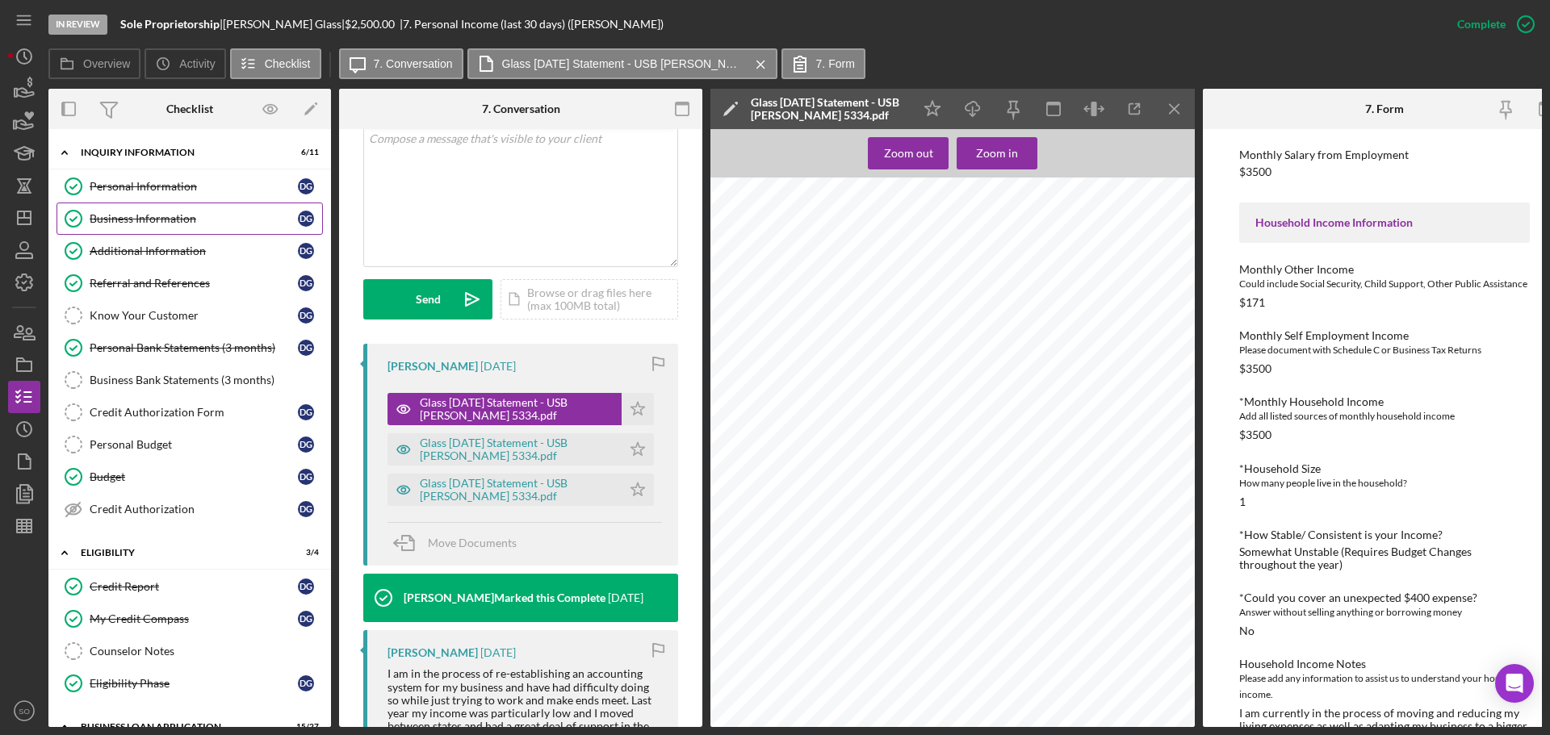
drag, startPoint x: 151, startPoint y: 199, endPoint x: 293, endPoint y: 206, distance: 142.2
click at [151, 199] on link "Personal Information Personal Information D G" at bounding box center [190, 186] width 266 height 32
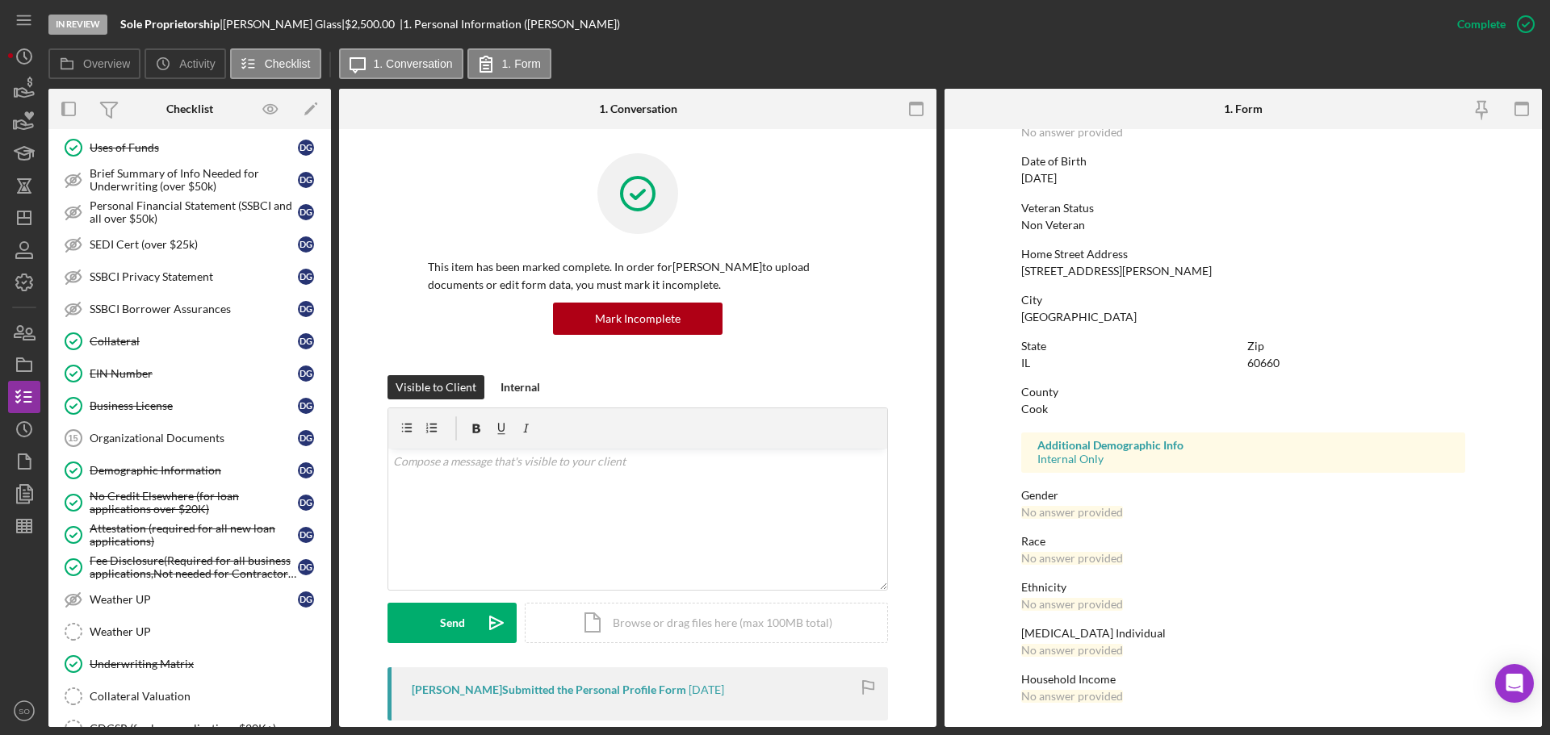
scroll to position [888, 0]
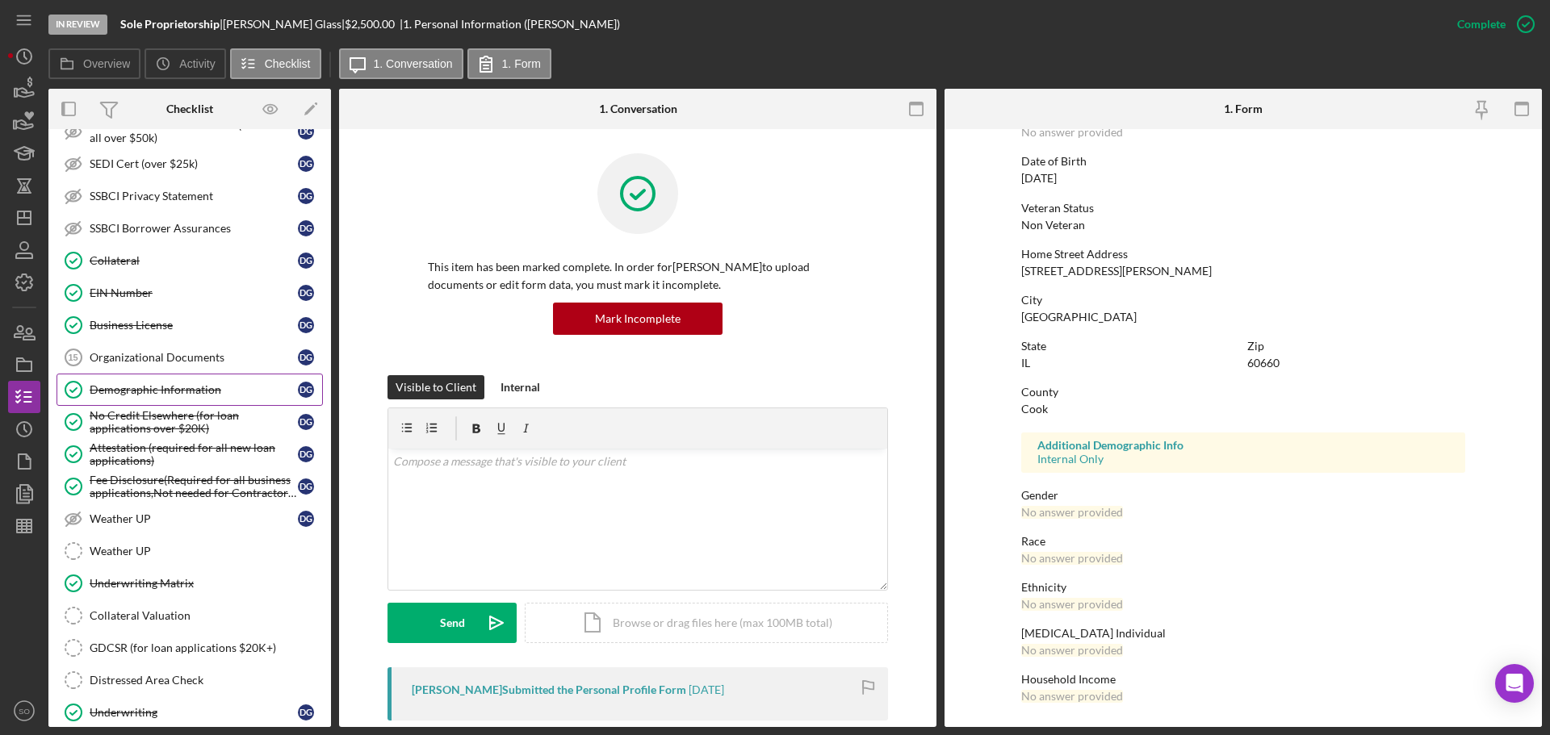
click at [154, 388] on div "Demographic Information" at bounding box center [194, 389] width 208 height 13
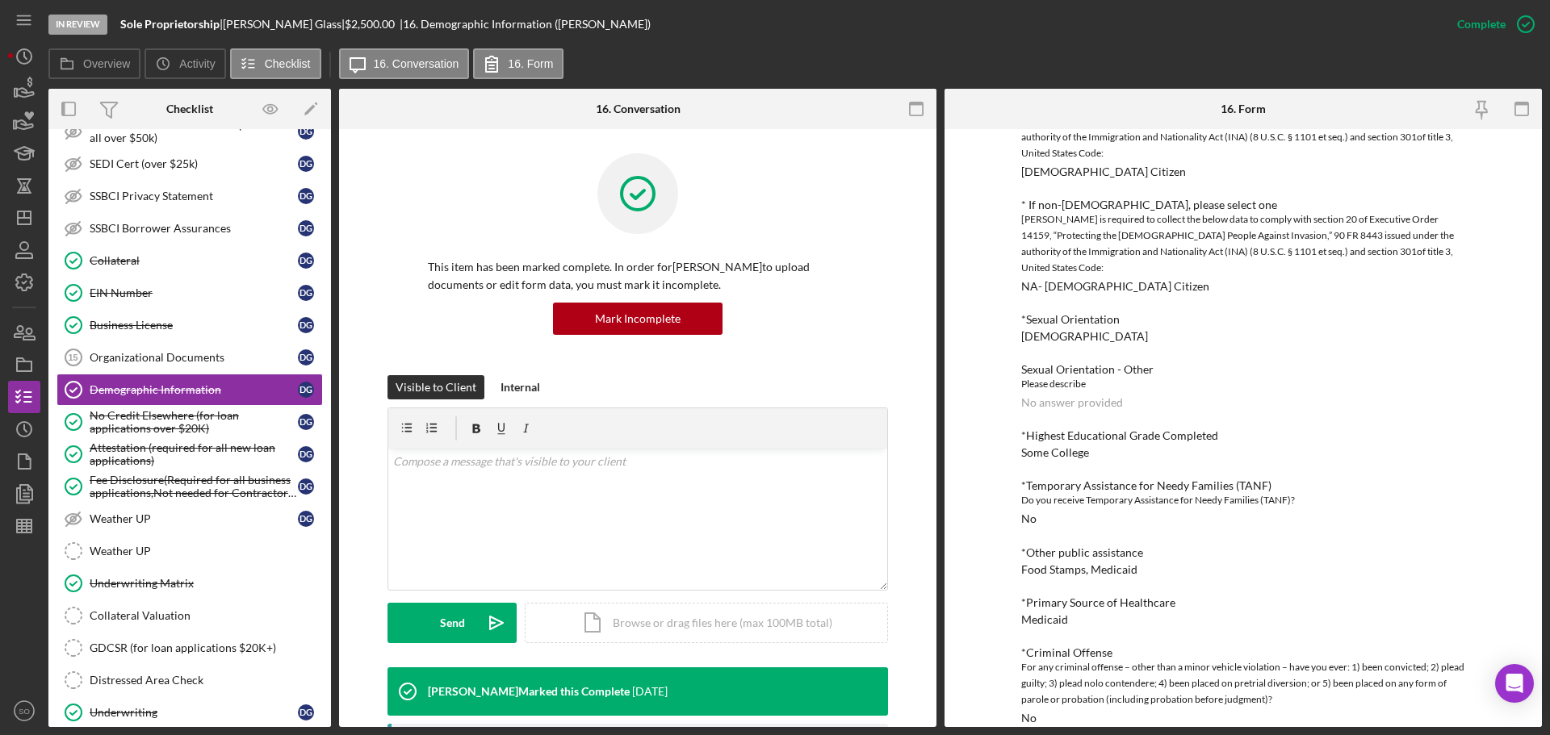
scroll to position [969, 0]
